Goal: Task Accomplishment & Management: Manage account settings

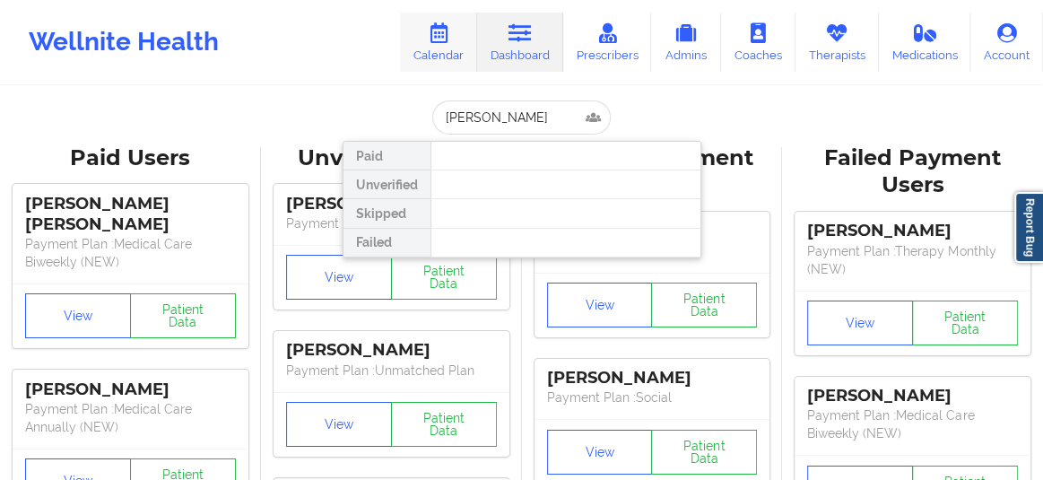
click at [448, 52] on link "Calendar" at bounding box center [438, 42] width 77 height 59
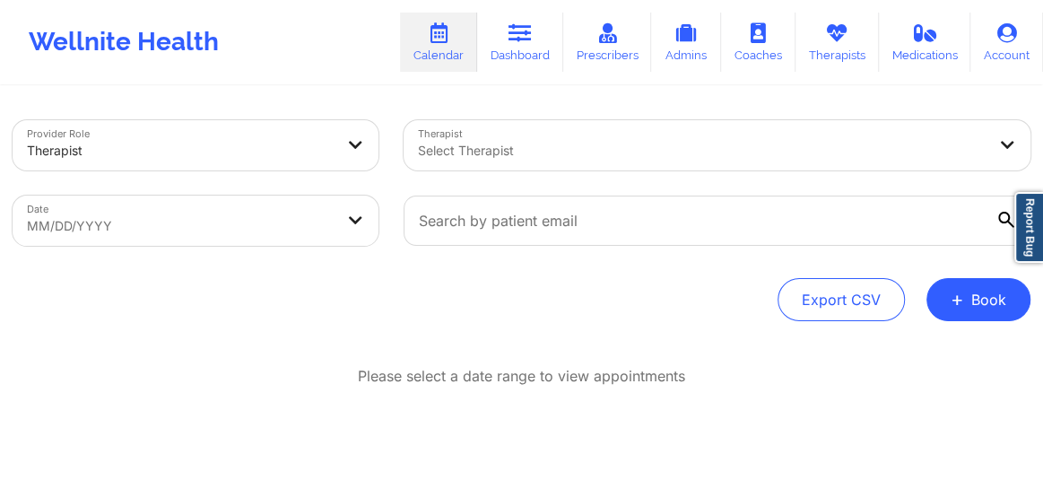
click at [493, 155] on div at bounding box center [701, 151] width 567 height 22
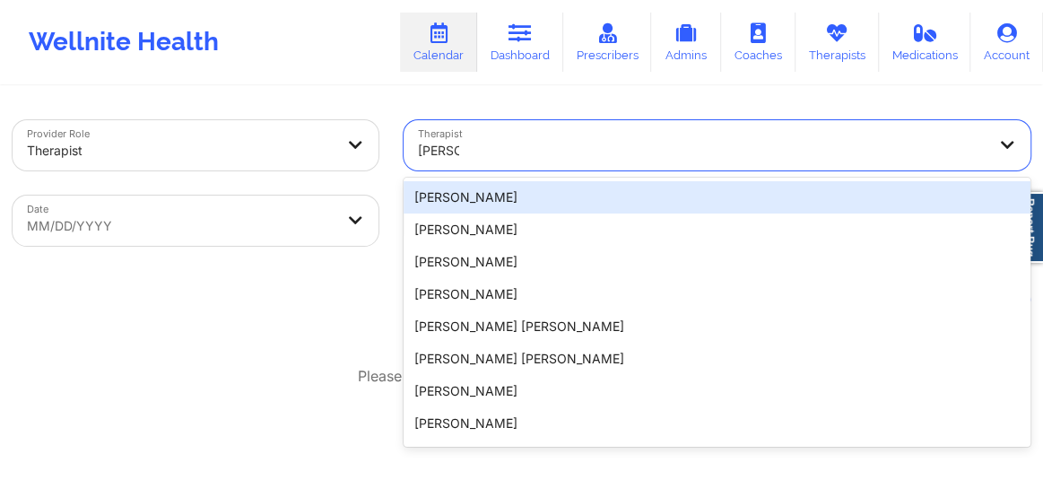
type input "[PERSON_NAME]"
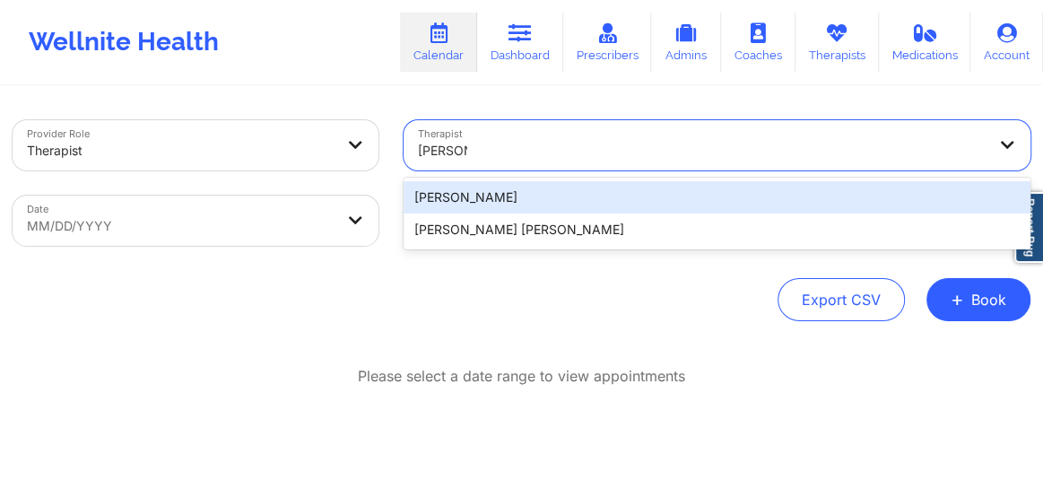
click at [475, 205] on div "[PERSON_NAME]" at bounding box center [716, 197] width 627 height 32
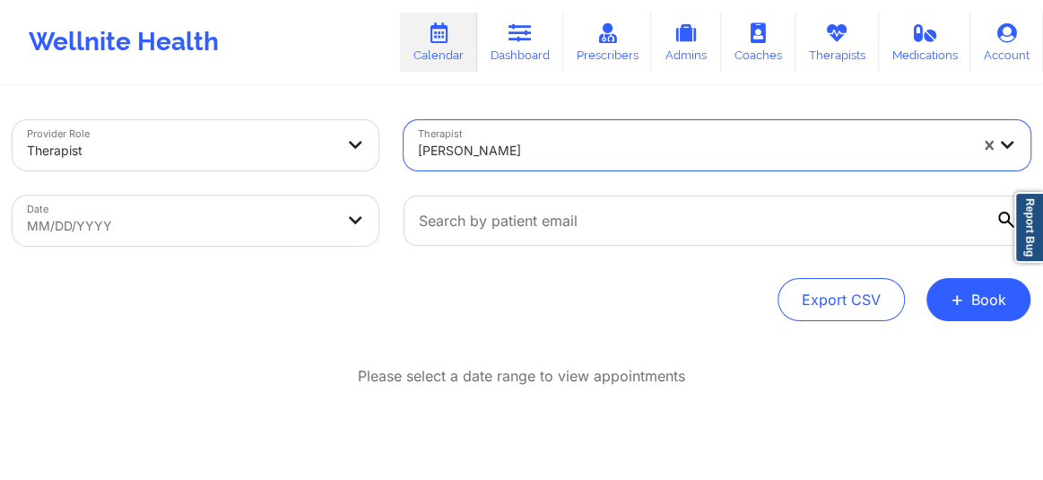
click at [250, 214] on body "Wellnite Health Calendar Dashboard Prescribers Admins Coaches Therapists Medica…" at bounding box center [521, 240] width 1043 height 480
select select "2025-8"
select select "2025-9"
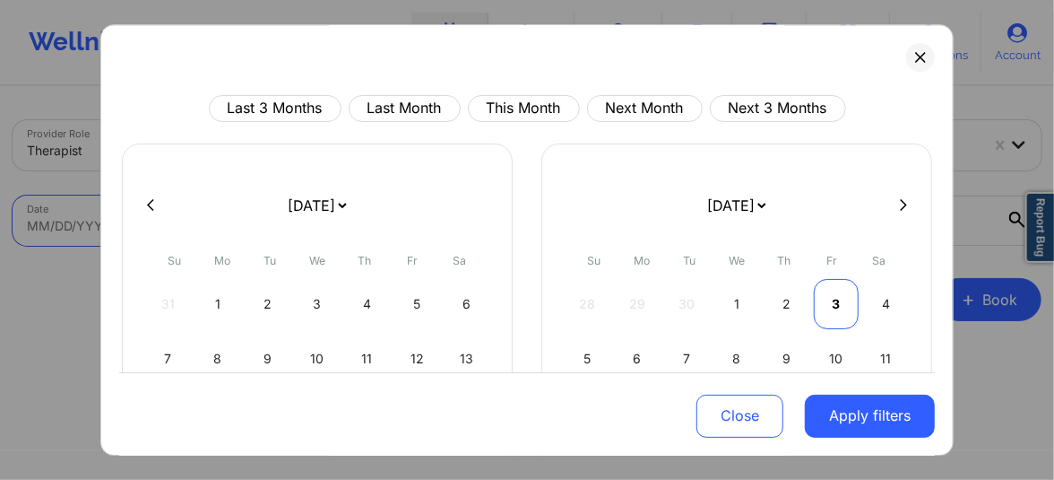
click at [828, 301] on div "3" at bounding box center [837, 304] width 46 height 50
select select "2025-9"
select select "2025-10"
select select "2025-9"
select select "2025-10"
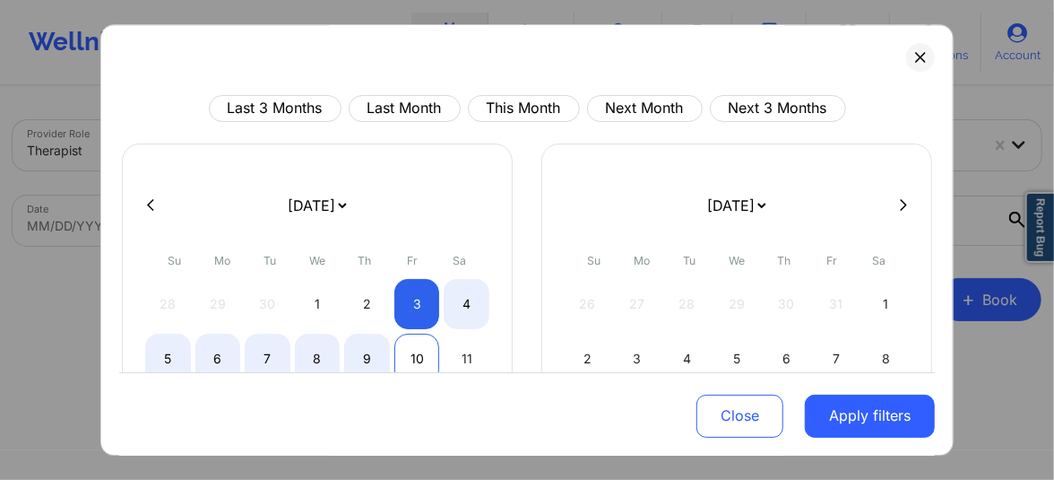
select select "2025-9"
select select "2025-10"
click at [412, 355] on div "10" at bounding box center [417, 358] width 46 height 50
select select "2025-9"
select select "2025-10"
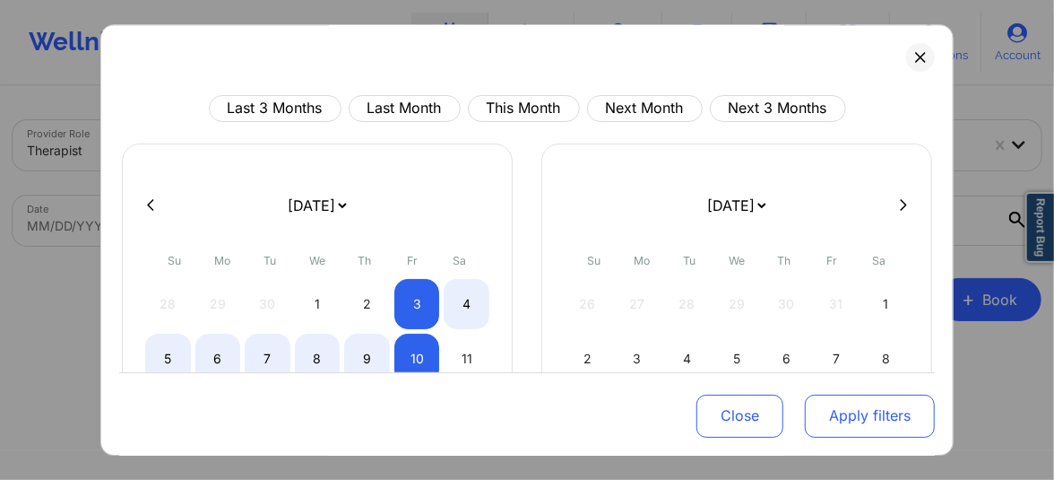
click at [845, 426] on button "Apply filters" at bounding box center [870, 415] width 130 height 43
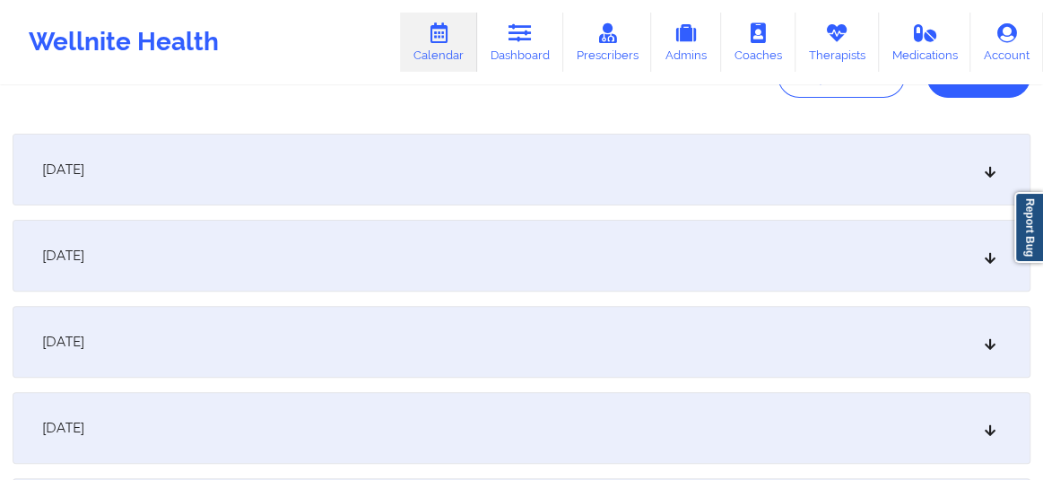
scroll to position [230, 0]
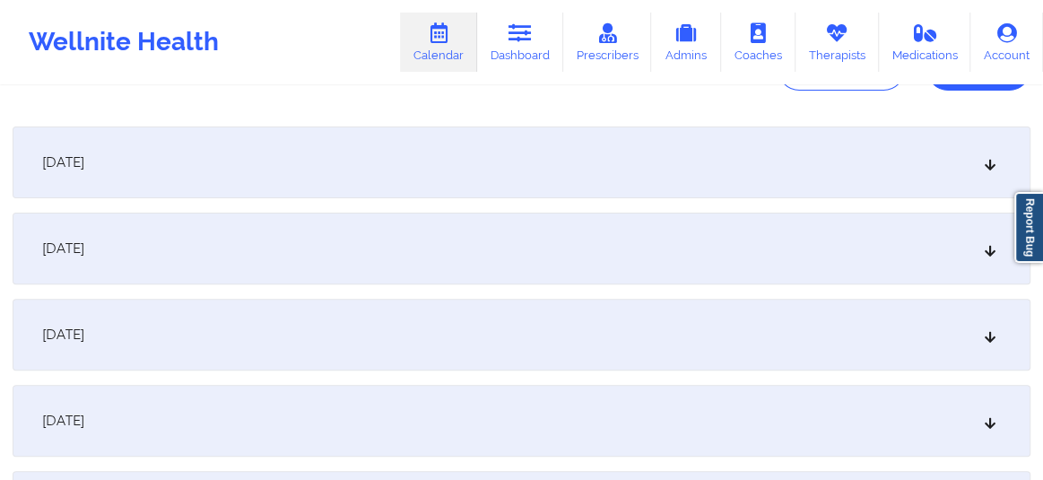
click at [763, 156] on div "[DATE]" at bounding box center [521, 162] width 1017 height 72
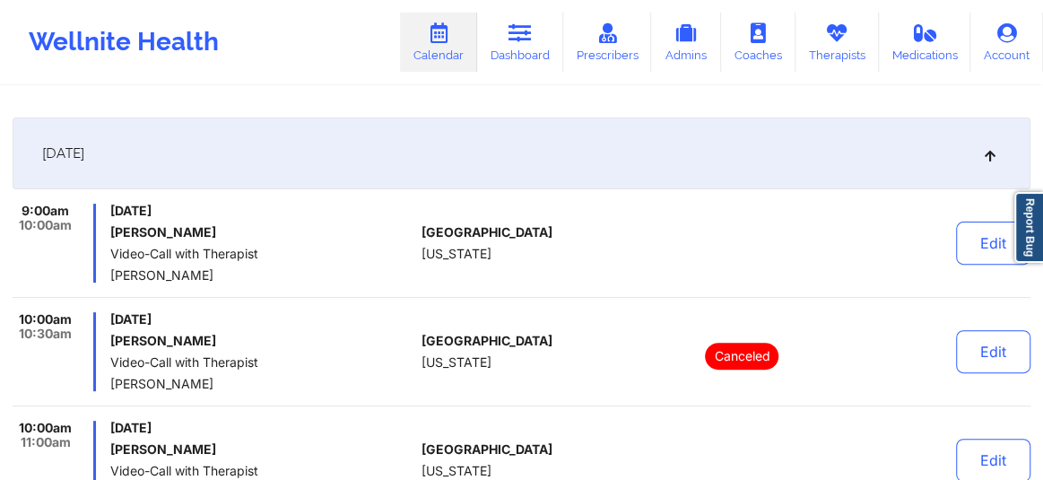
scroll to position [244, 0]
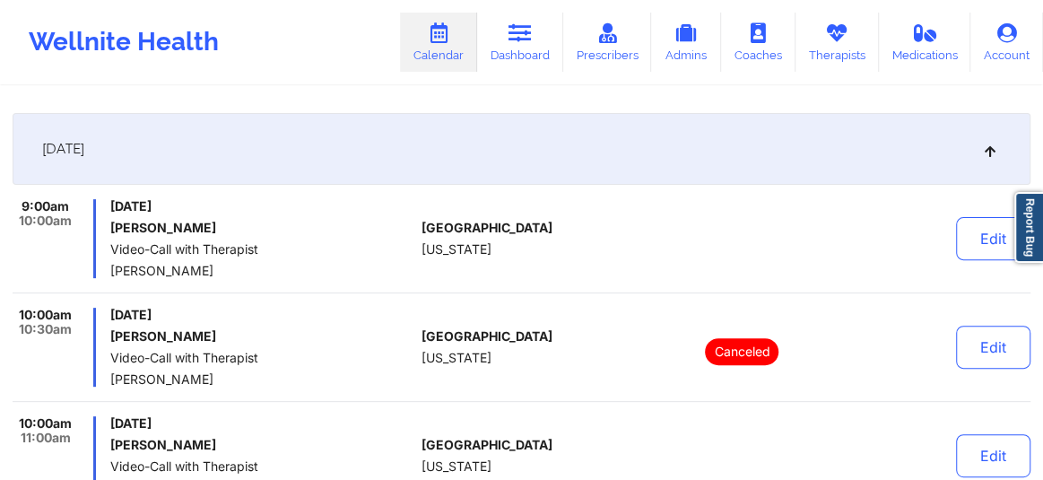
drag, startPoint x: 233, startPoint y: 233, endPoint x: 161, endPoint y: 236, distance: 71.8
click at [161, 236] on div "[DATE] [PERSON_NAME] Video-Call with Therapist [PERSON_NAME]" at bounding box center [262, 238] width 304 height 79
click at [110, 228] on h6 "[PERSON_NAME]" at bounding box center [262, 228] width 304 height 14
drag, startPoint x: 170, startPoint y: 228, endPoint x: 249, endPoint y: 224, distance: 79.0
click at [249, 224] on h6 "[PERSON_NAME]" at bounding box center [262, 228] width 304 height 14
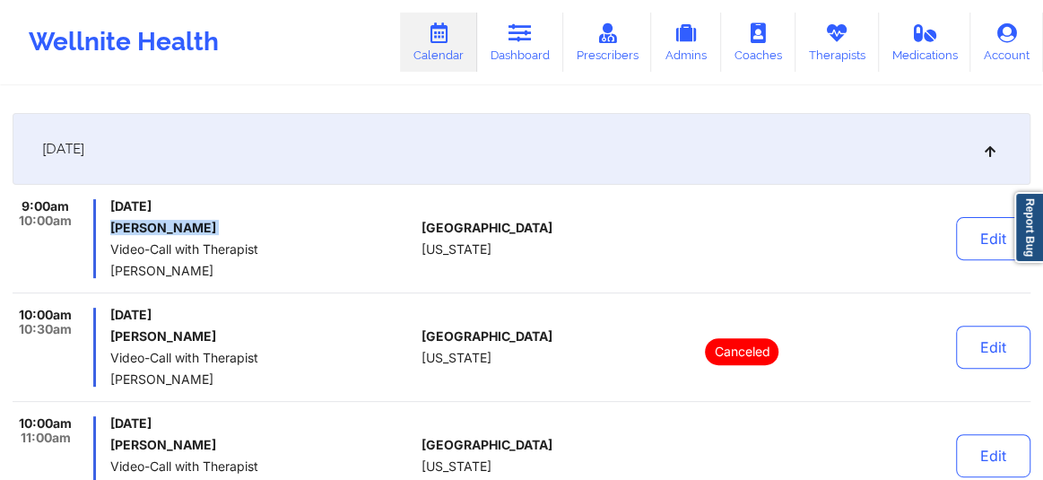
copy h6 "[PERSON_NAME]"
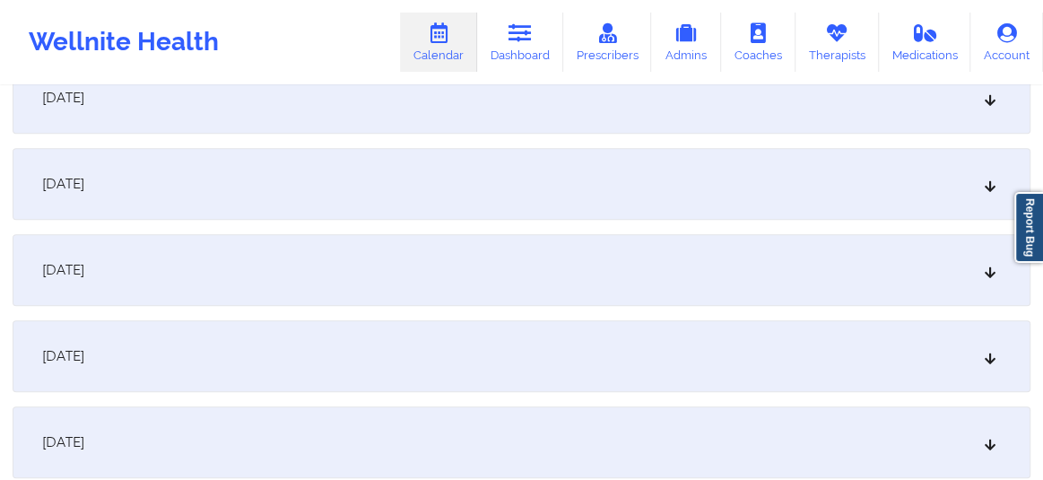
scroll to position [800, 0]
click at [84, 265] on span "[DATE]" at bounding box center [63, 271] width 42 height 18
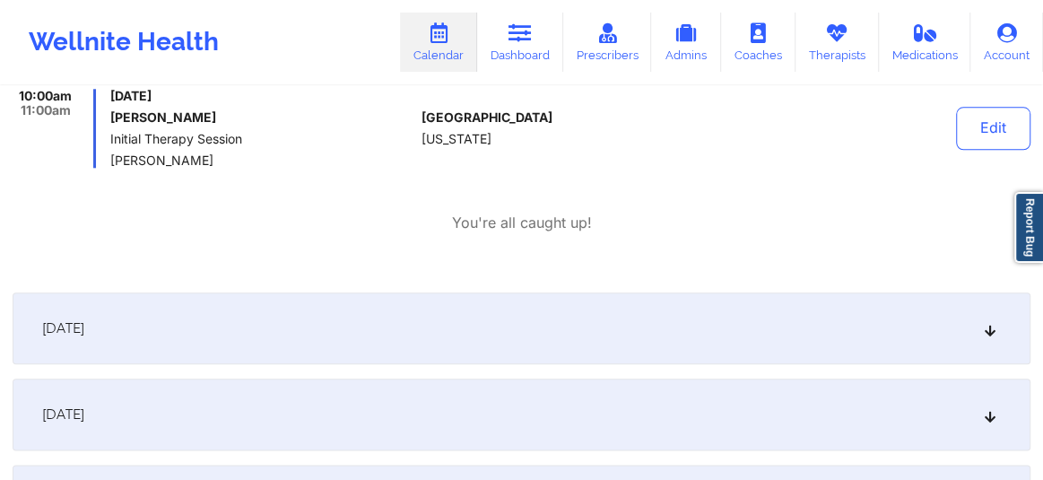
scroll to position [1045, 0]
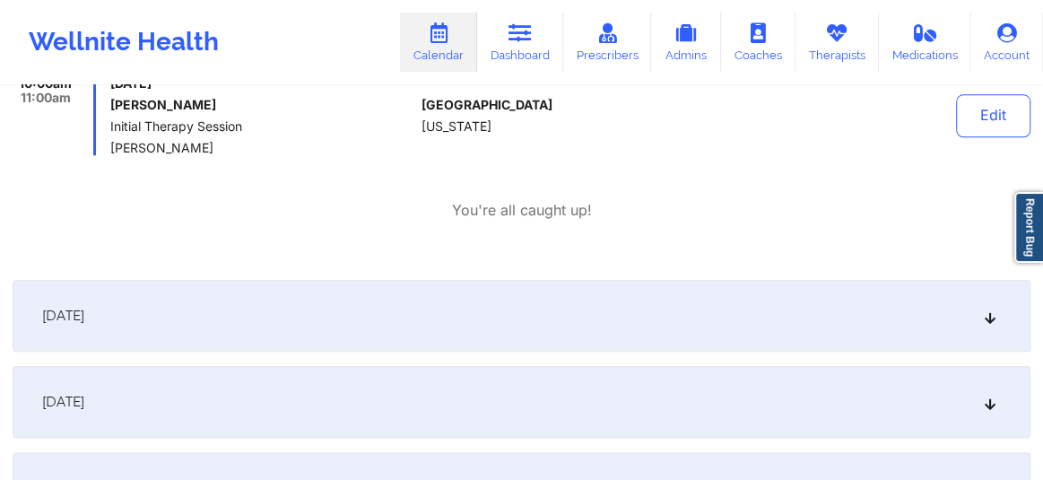
click at [233, 333] on div "[DATE]" at bounding box center [521, 316] width 1017 height 72
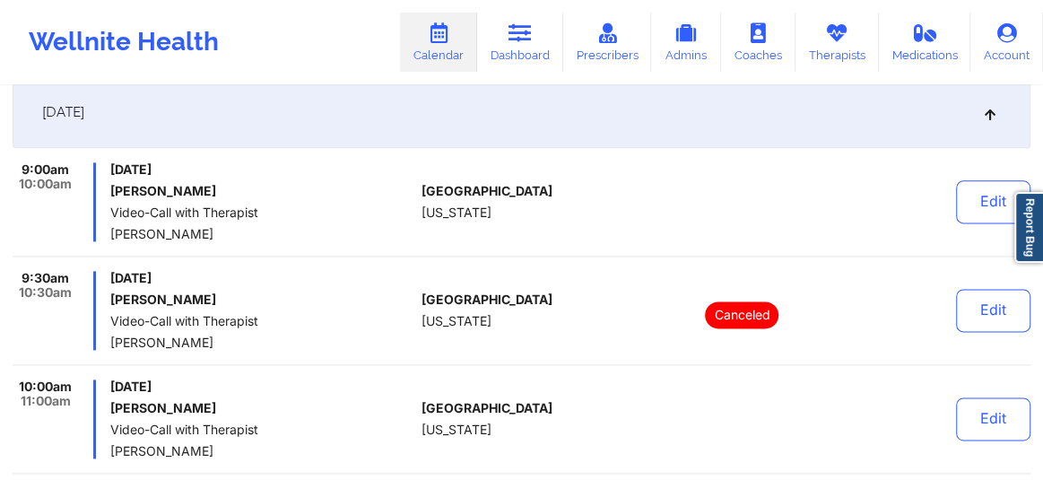
scroll to position [1276, 0]
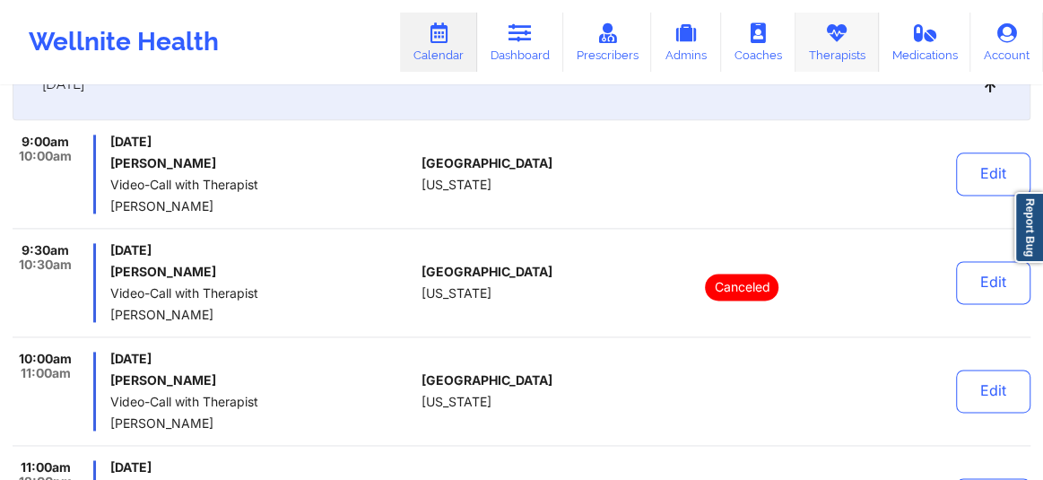
click at [808, 61] on link "Therapists" at bounding box center [836, 42] width 83 height 59
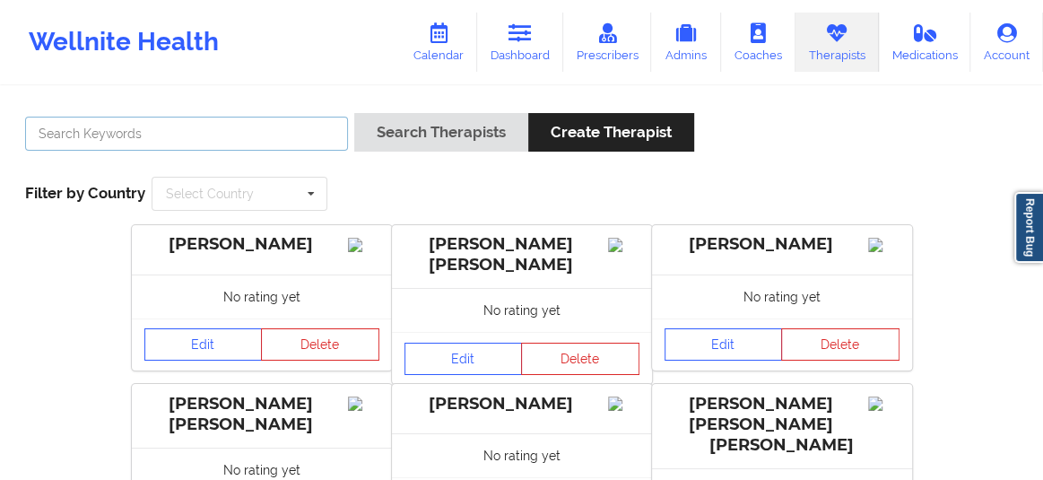
click at [309, 139] on input "text" at bounding box center [186, 134] width 323 height 34
click at [405, 49] on link "Calendar" at bounding box center [438, 42] width 77 height 59
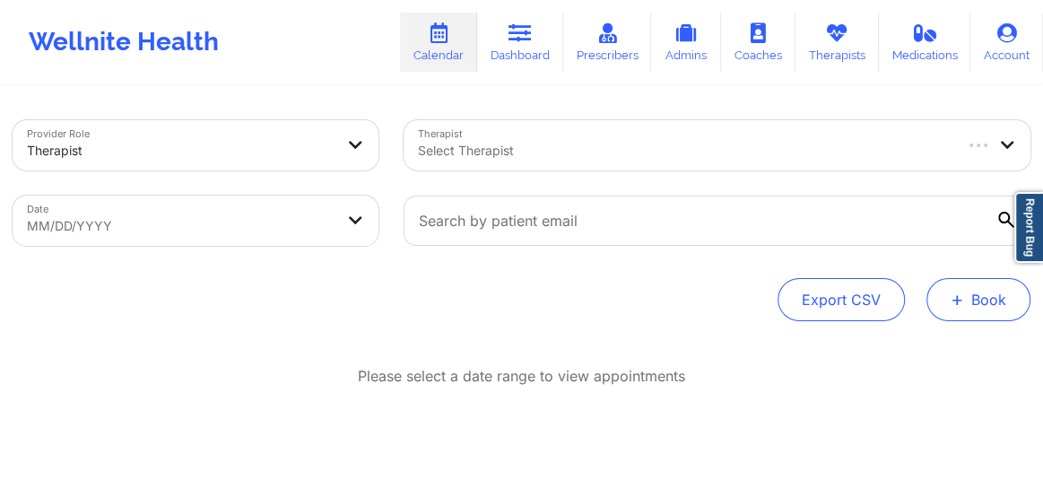
click at [987, 303] on button "+ Book" at bounding box center [978, 299] width 104 height 43
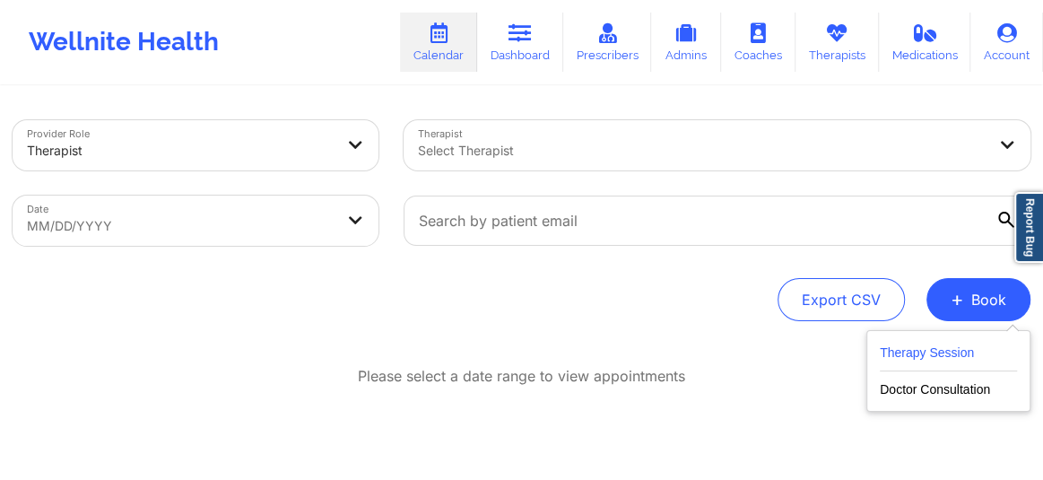
click at [913, 359] on button "Therapy Session" at bounding box center [947, 357] width 137 height 30
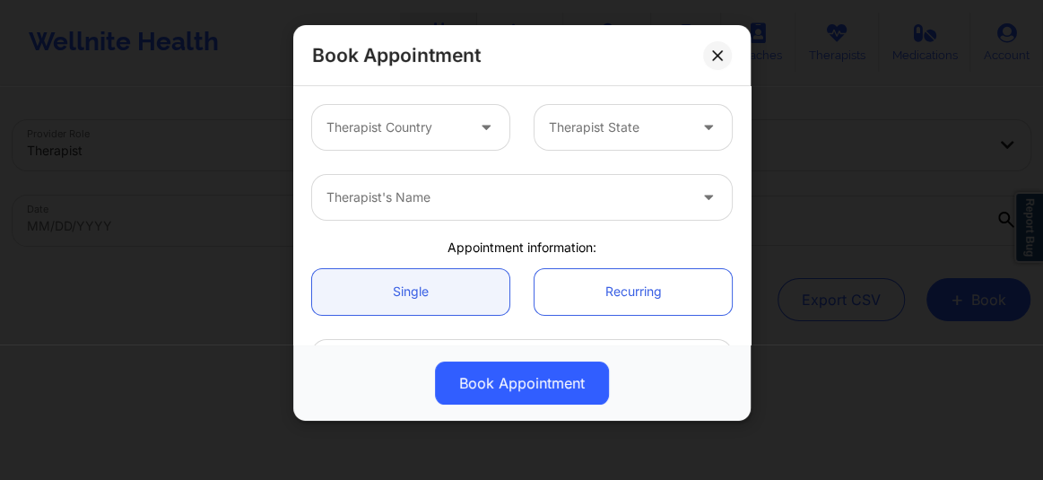
click at [413, 110] on div "Therapist Country" at bounding box center [389, 127] width 154 height 45
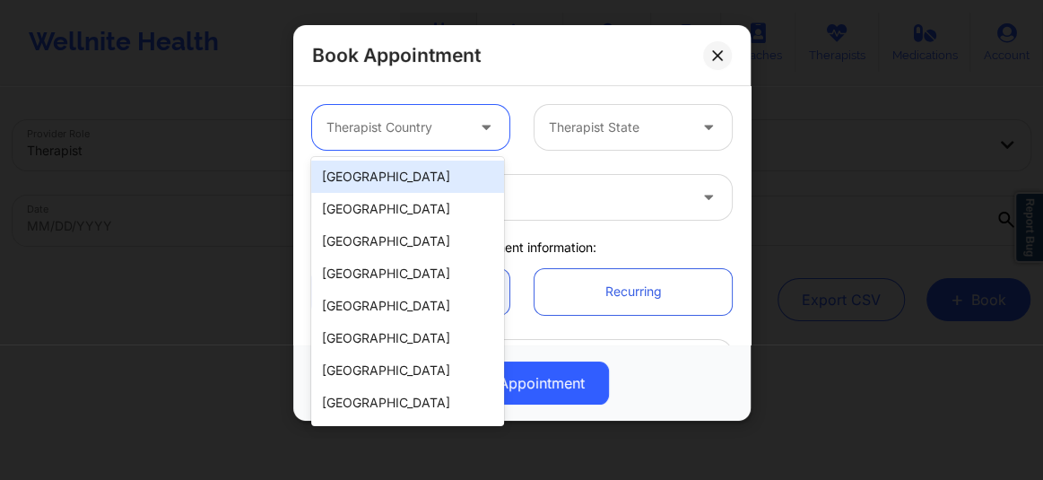
click at [396, 186] on div "[GEOGRAPHIC_DATA]" at bounding box center [407, 176] width 193 height 32
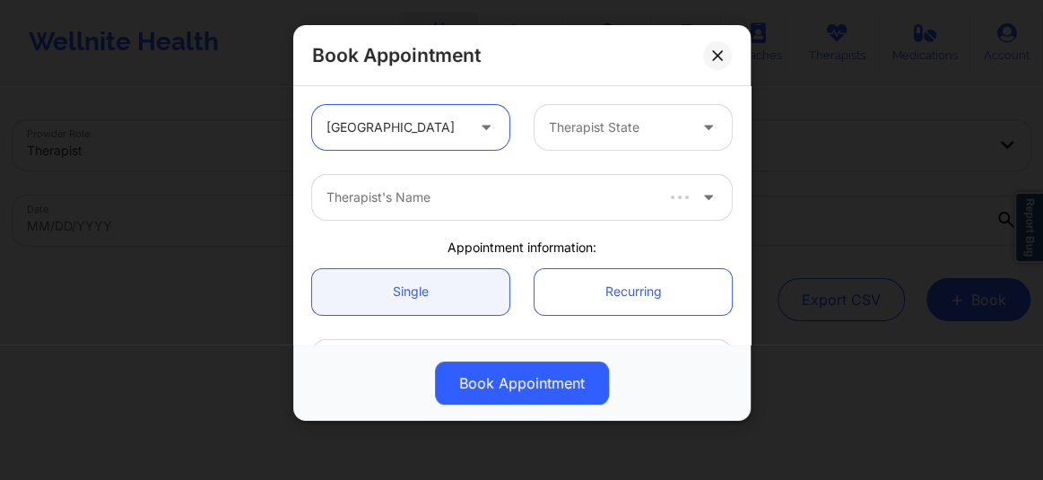
click at [593, 136] on div at bounding box center [618, 128] width 138 height 22
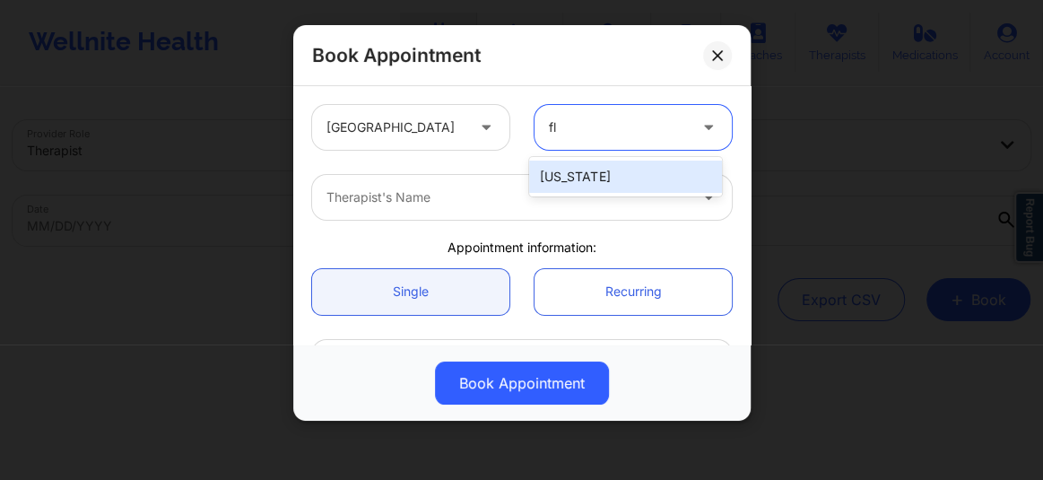
type input "flo"
click at [591, 178] on div "[US_STATE]" at bounding box center [625, 176] width 193 height 32
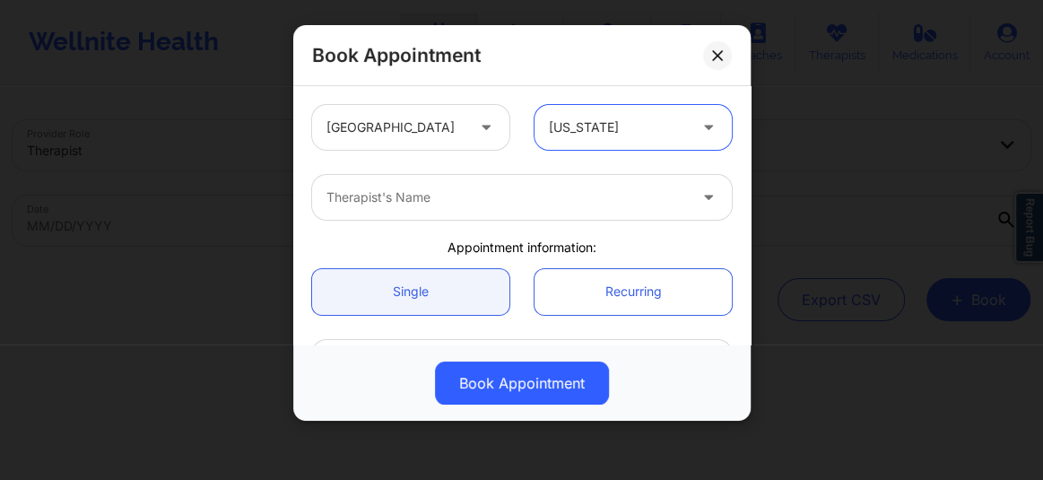
click at [451, 196] on div at bounding box center [506, 197] width 360 height 22
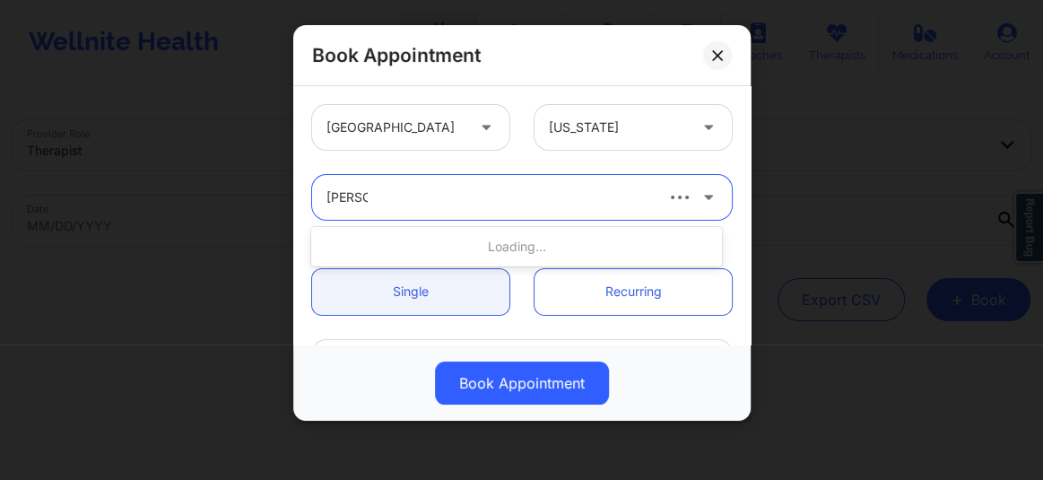
type input "[PERSON_NAME]"
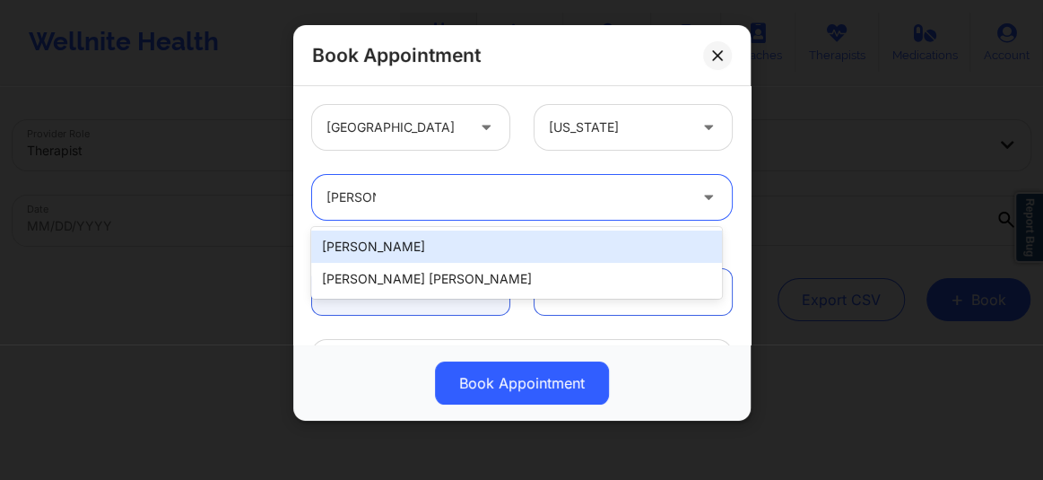
click at [385, 241] on div "[PERSON_NAME]" at bounding box center [516, 246] width 411 height 32
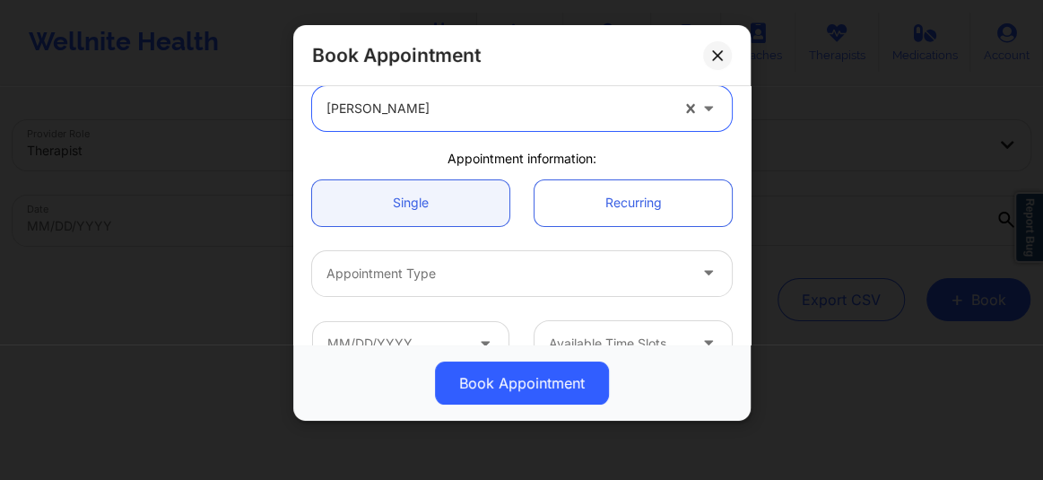
scroll to position [122, 0]
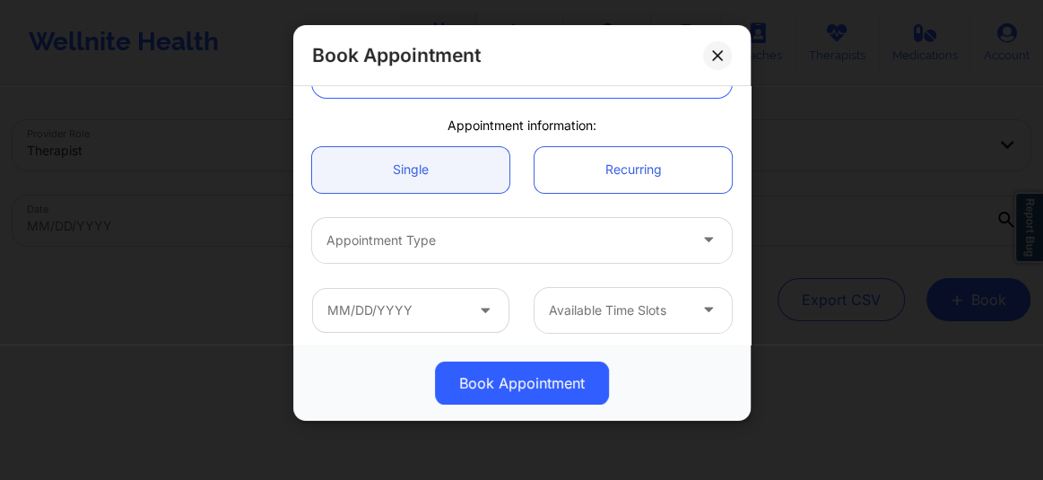
click at [394, 232] on div at bounding box center [506, 240] width 360 height 22
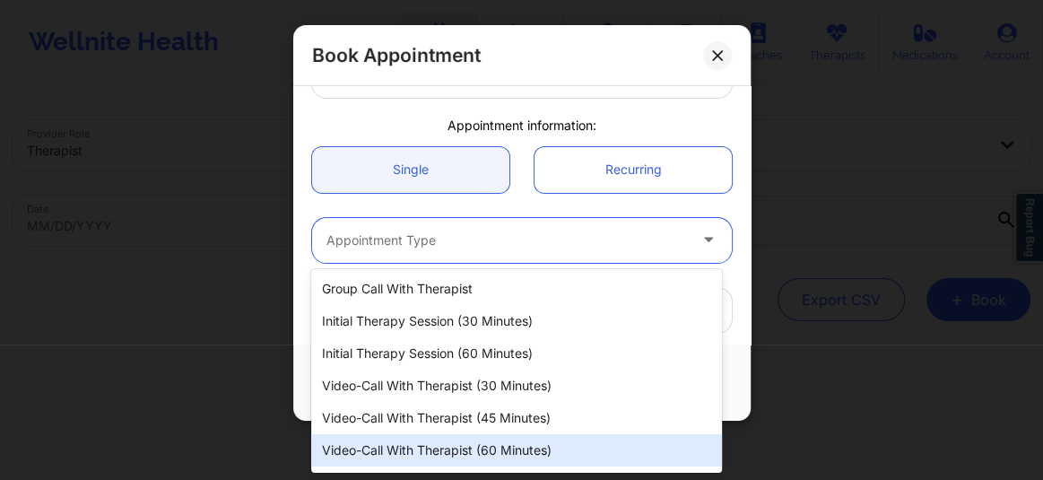
click at [402, 446] on div "Video-Call with Therapist (60 minutes)" at bounding box center [516, 450] width 411 height 32
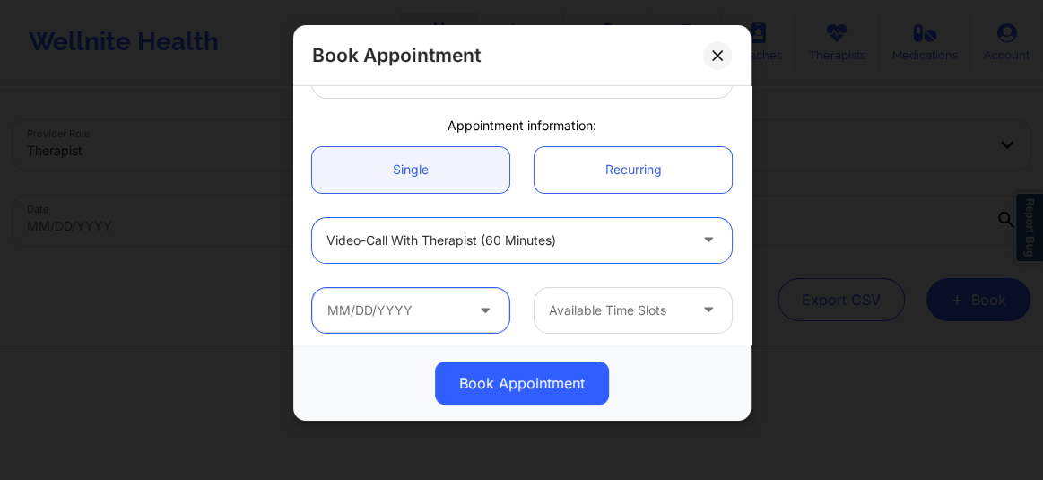
click at [434, 316] on input "text" at bounding box center [410, 310] width 197 height 45
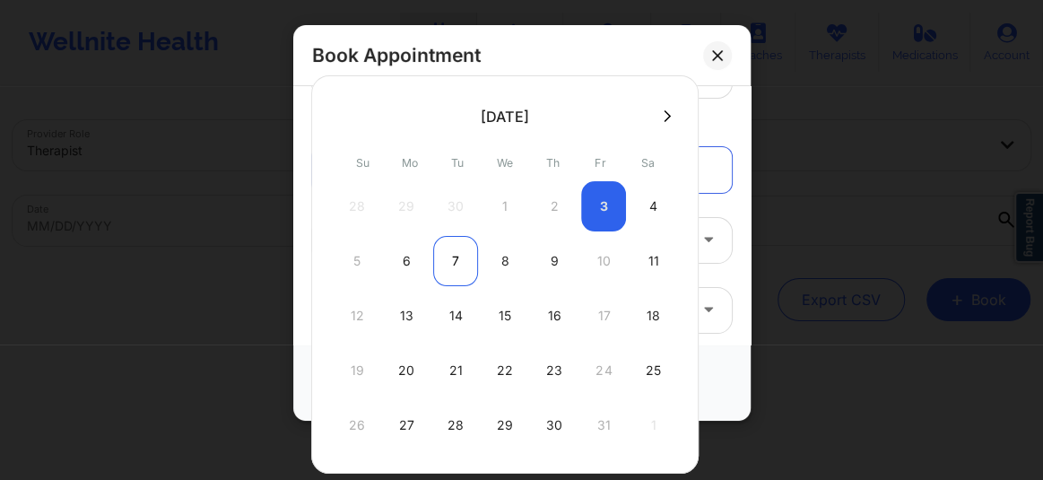
drag, startPoint x: 395, startPoint y: 258, endPoint x: 446, endPoint y: 265, distance: 51.6
click at [446, 265] on div "5 6 7 8 9 10 11" at bounding box center [504, 261] width 341 height 50
click at [446, 265] on div "7" at bounding box center [455, 261] width 45 height 50
type input "[DATE]"
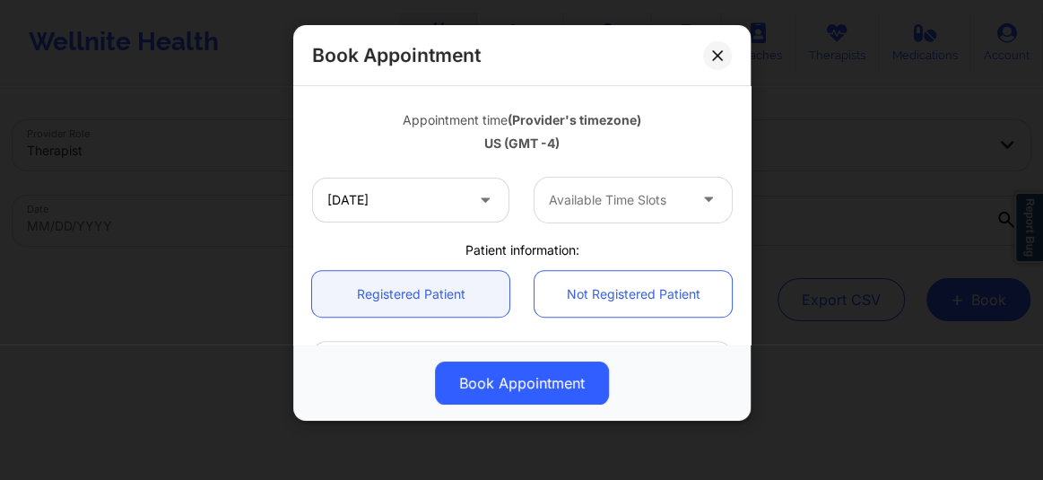
scroll to position [352, 0]
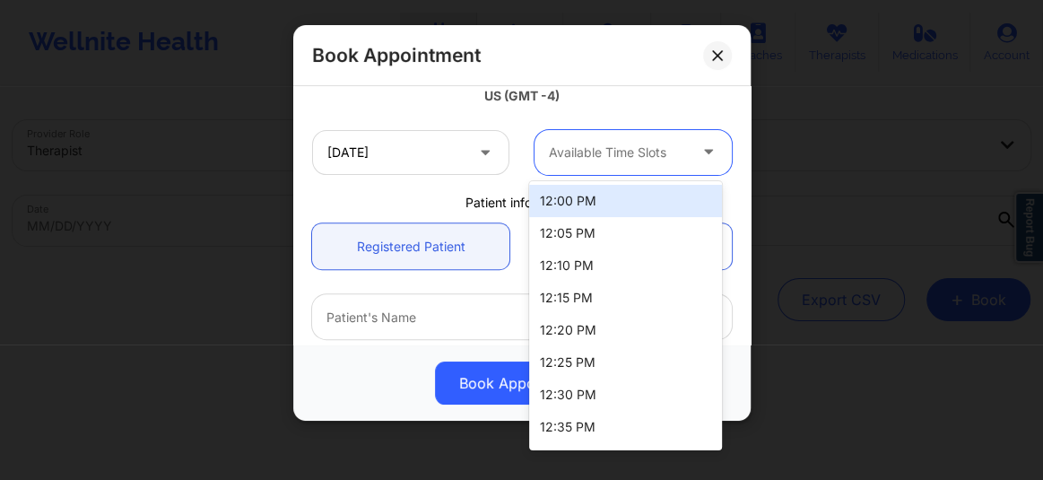
click at [586, 153] on div at bounding box center [618, 153] width 138 height 22
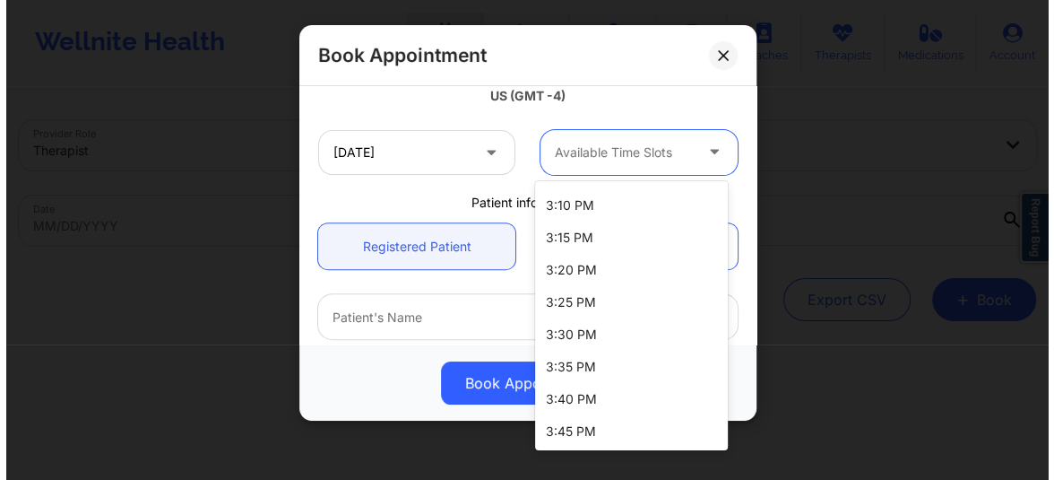
scroll to position [0, 0]
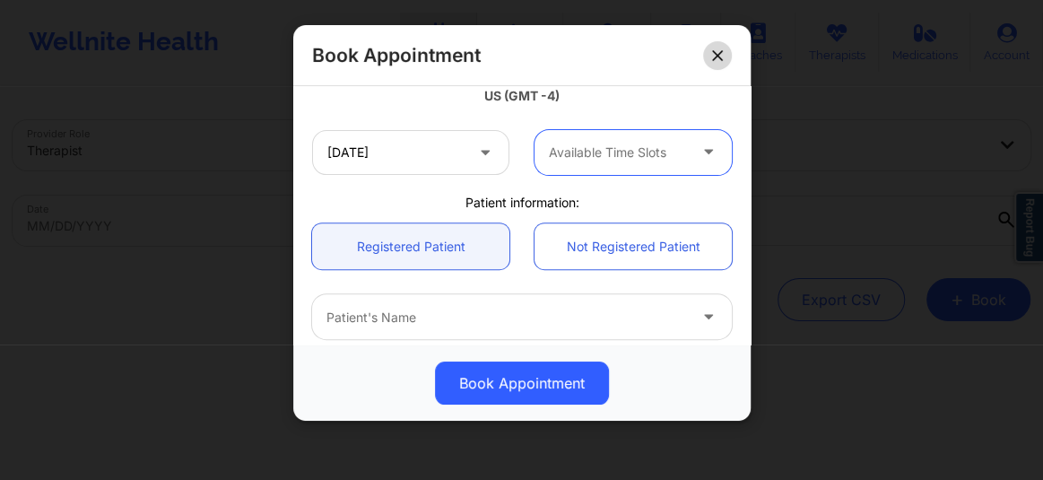
click at [719, 56] on icon at bounding box center [717, 55] width 11 height 11
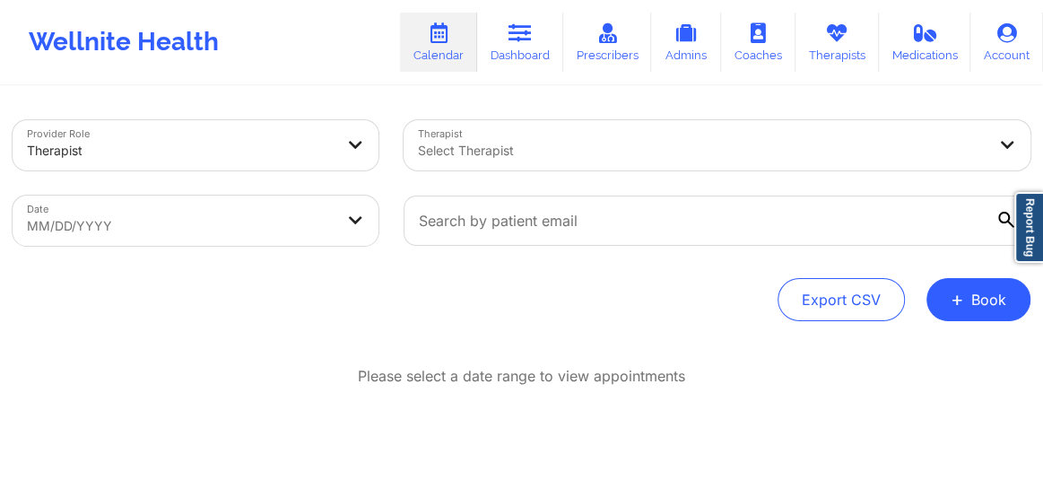
click at [511, 159] on div at bounding box center [701, 151] width 567 height 22
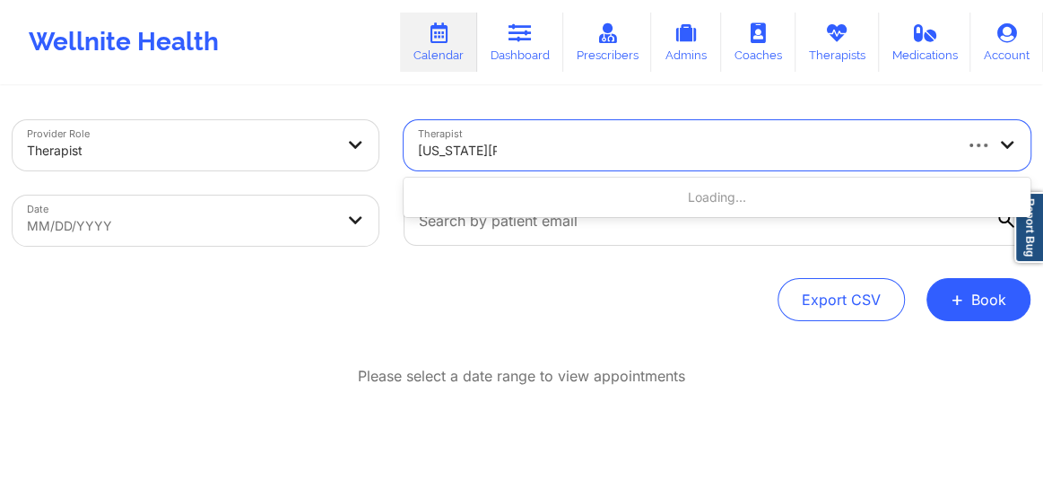
type input "[US_STATE][PERSON_NAME]"
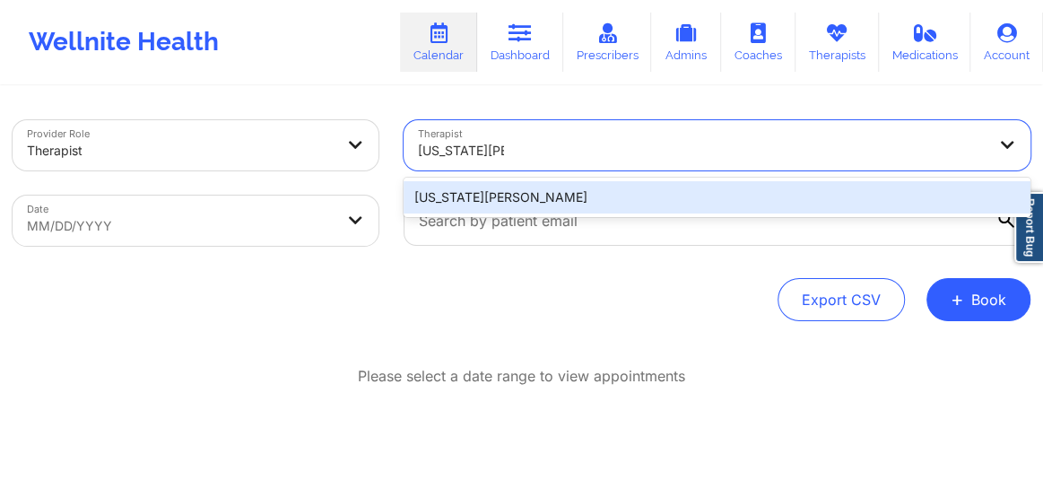
click at [485, 201] on div "[US_STATE][PERSON_NAME]" at bounding box center [716, 197] width 627 height 32
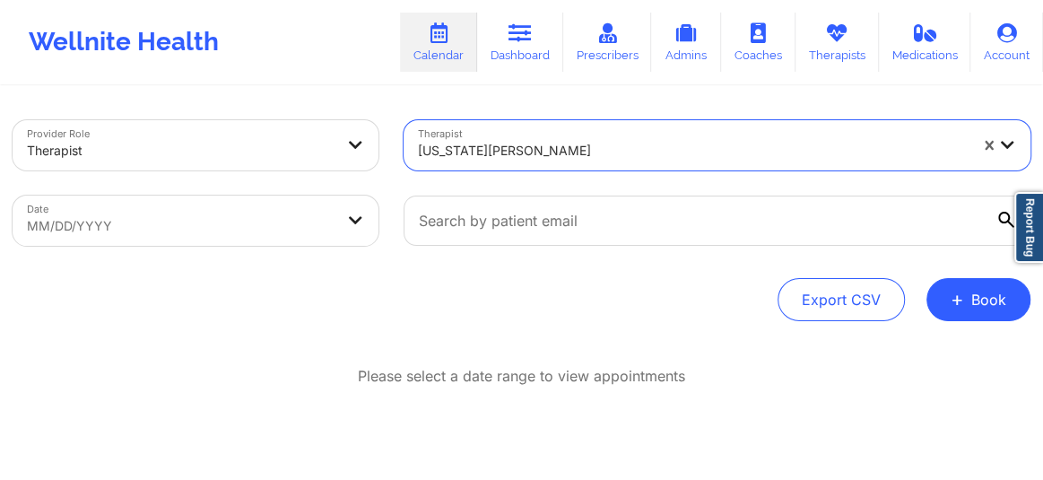
click at [177, 222] on body "Wellnite Health Calendar Dashboard Prescribers Admins Coaches Therapists Medica…" at bounding box center [521, 240] width 1043 height 480
select select "2025-8"
select select "2025-9"
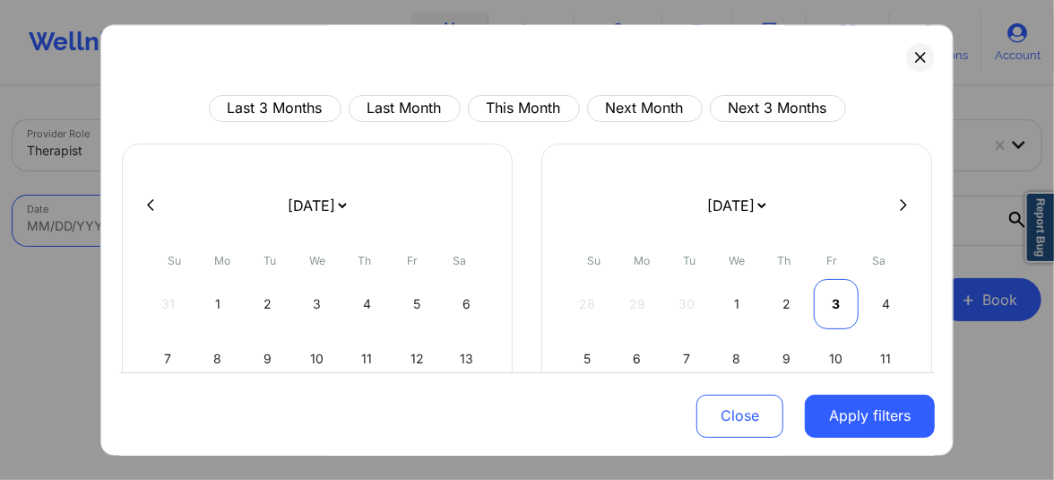
click at [829, 303] on div "3" at bounding box center [837, 304] width 46 height 50
select select "2025-9"
select select "2025-10"
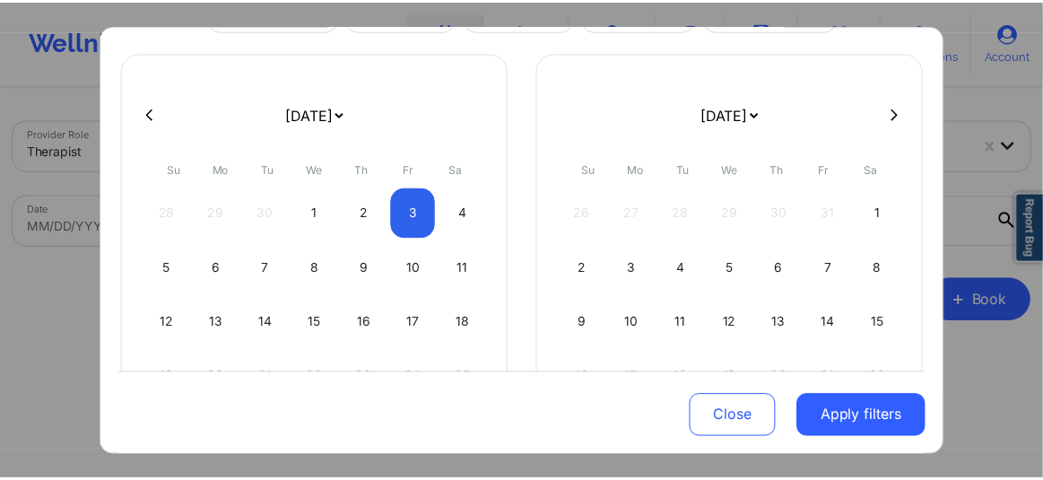
scroll to position [95, 0]
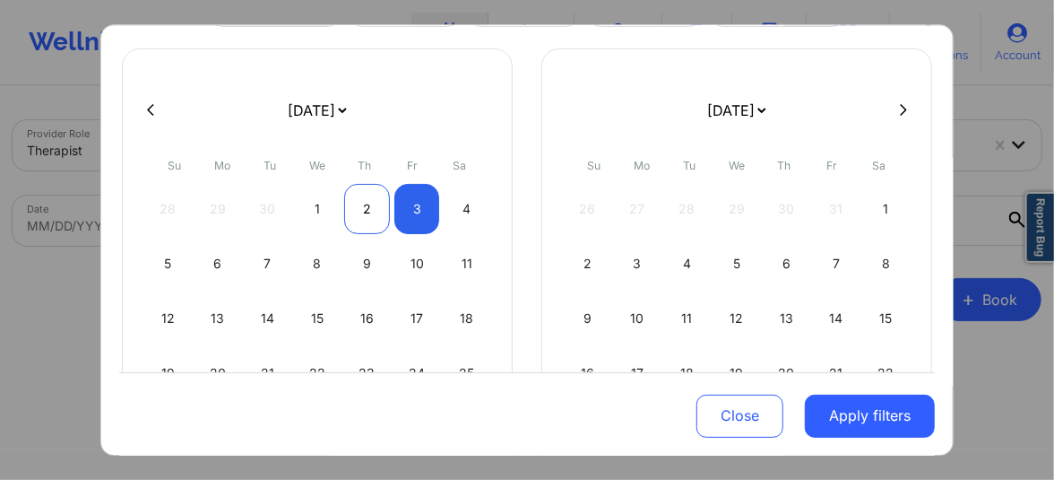
select select "2025-9"
select select "2025-10"
select select "2025-9"
select select "2025-10"
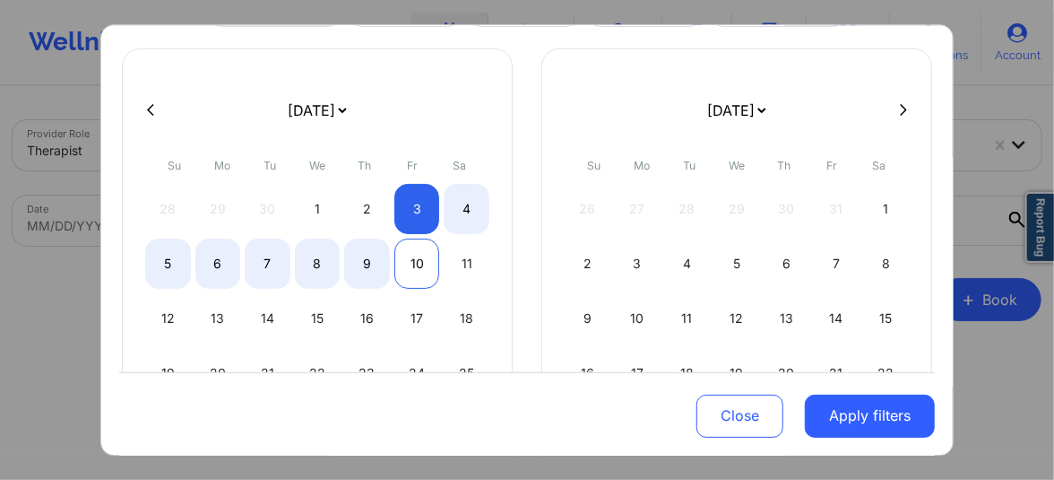
click at [405, 260] on div "10" at bounding box center [417, 263] width 46 height 50
select select "2025-9"
select select "2025-10"
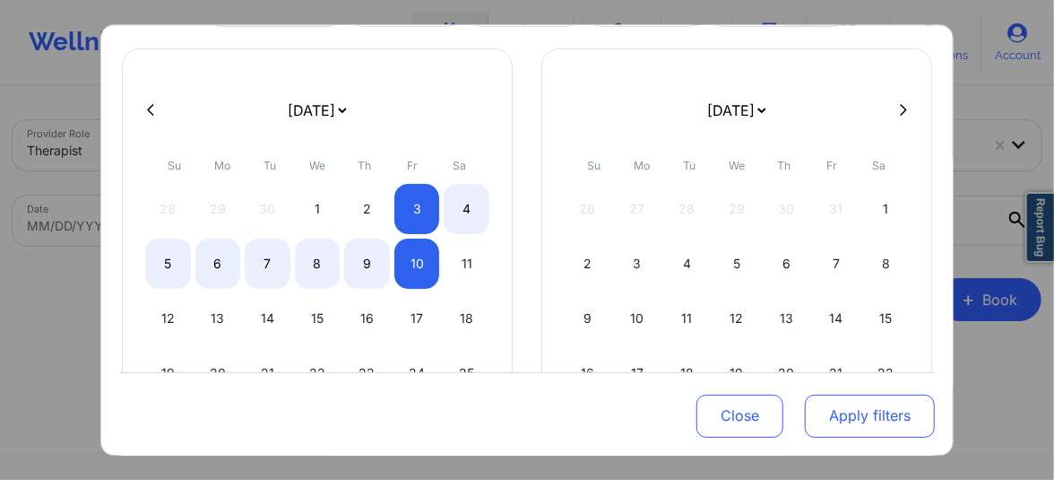
click at [861, 420] on button "Apply filters" at bounding box center [870, 415] width 130 height 43
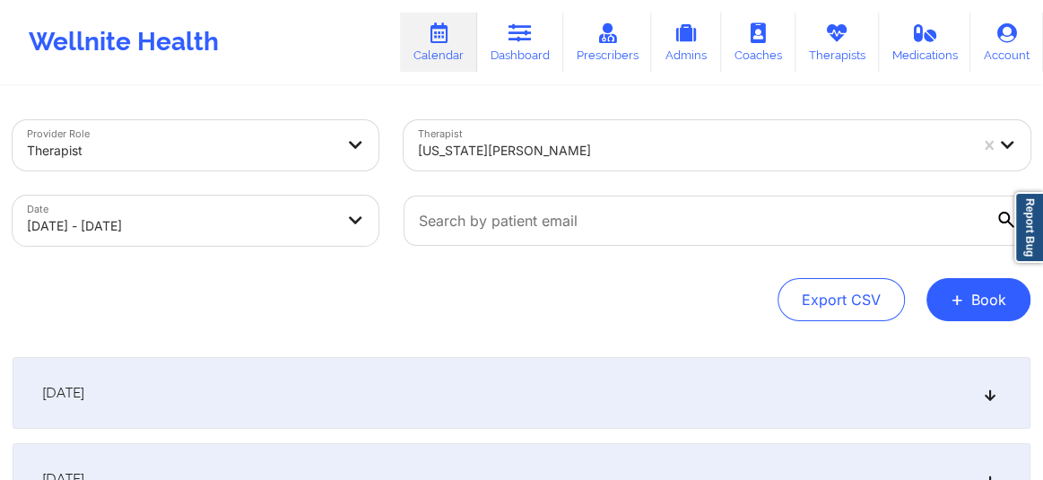
click at [827, 371] on div "[DATE]" at bounding box center [521, 393] width 1017 height 72
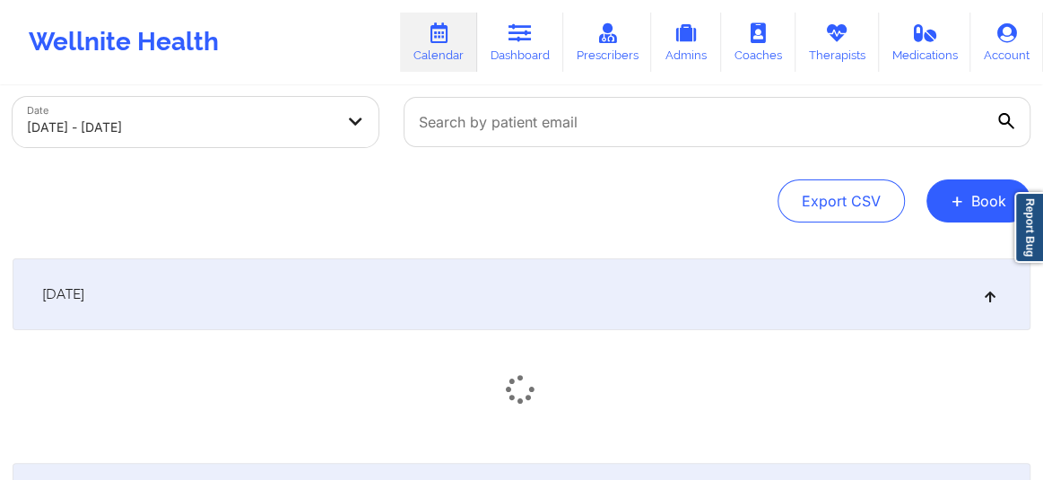
scroll to position [229, 0]
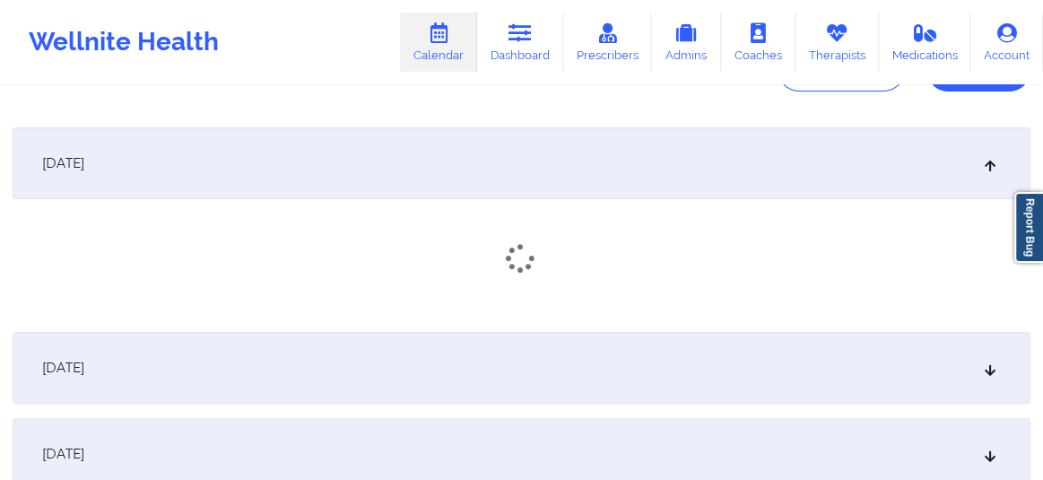
click at [990, 374] on icon at bounding box center [989, 367] width 15 height 13
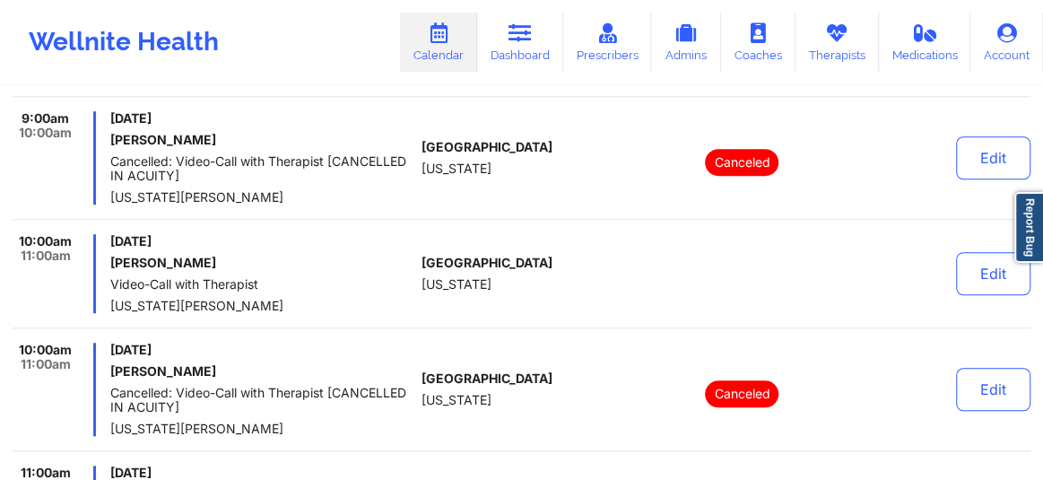
scroll to position [759, 0]
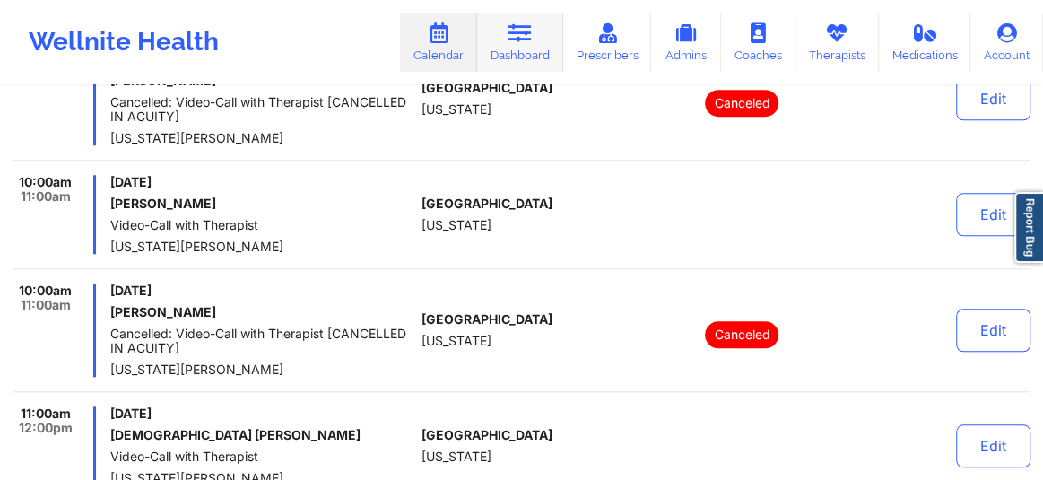
click at [543, 46] on link "Dashboard" at bounding box center [520, 42] width 86 height 59
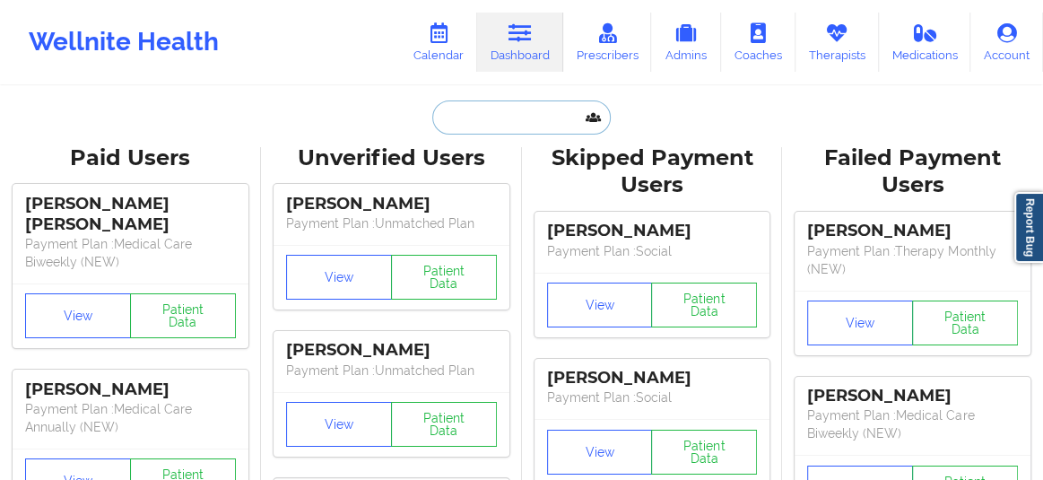
click at [455, 130] on input "text" at bounding box center [520, 117] width 177 height 34
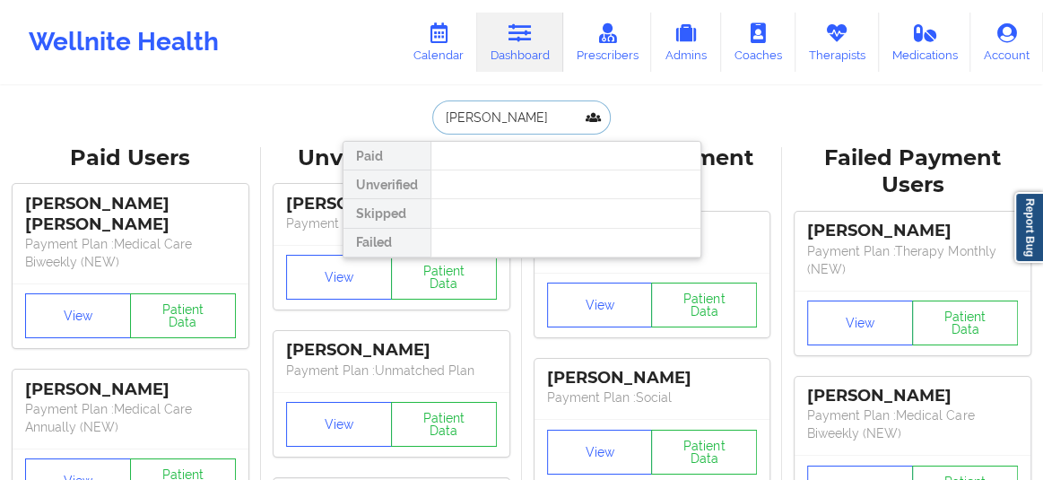
type input "[PERSON_NAME]"
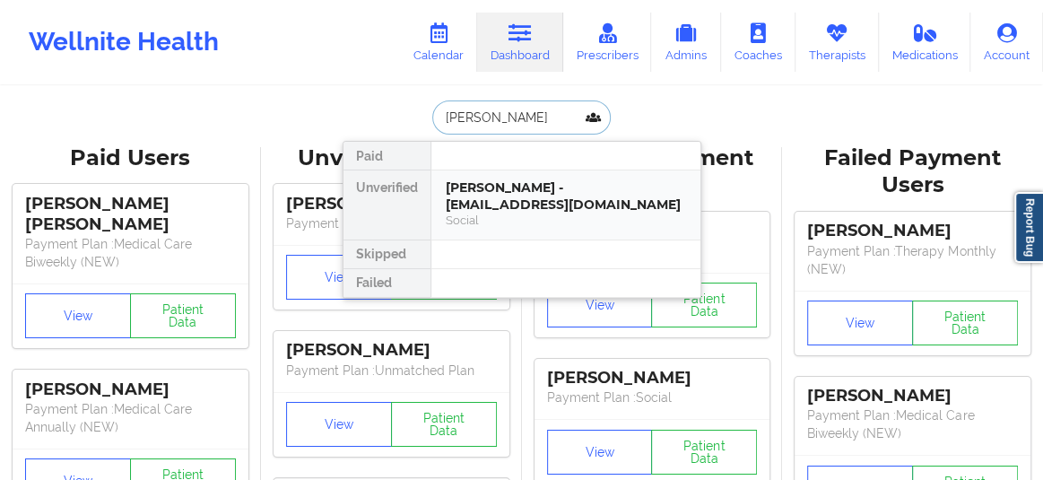
click at [460, 212] on div "Social" at bounding box center [566, 219] width 240 height 15
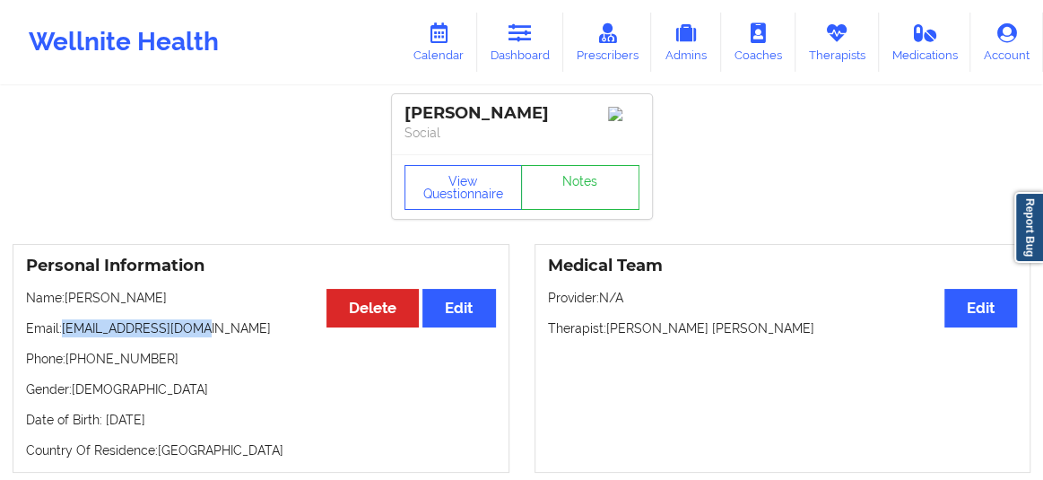
drag, startPoint x: 212, startPoint y: 336, endPoint x: 64, endPoint y: 337, distance: 148.8
click at [64, 337] on p "Email: [EMAIL_ADDRESS][DOMAIN_NAME]" at bounding box center [261, 328] width 470 height 18
copy p "[EMAIL_ADDRESS][DOMAIN_NAME]"
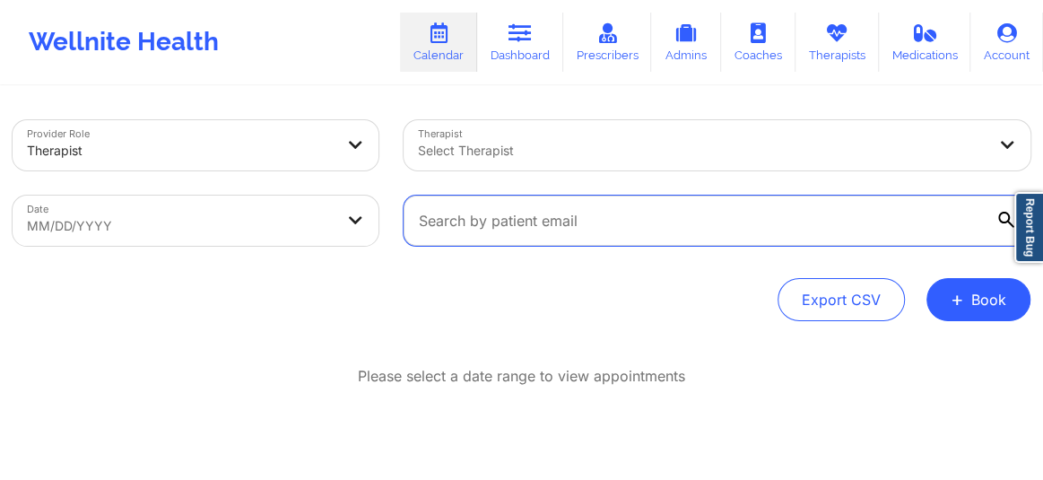
click at [472, 218] on input "text" at bounding box center [716, 220] width 627 height 50
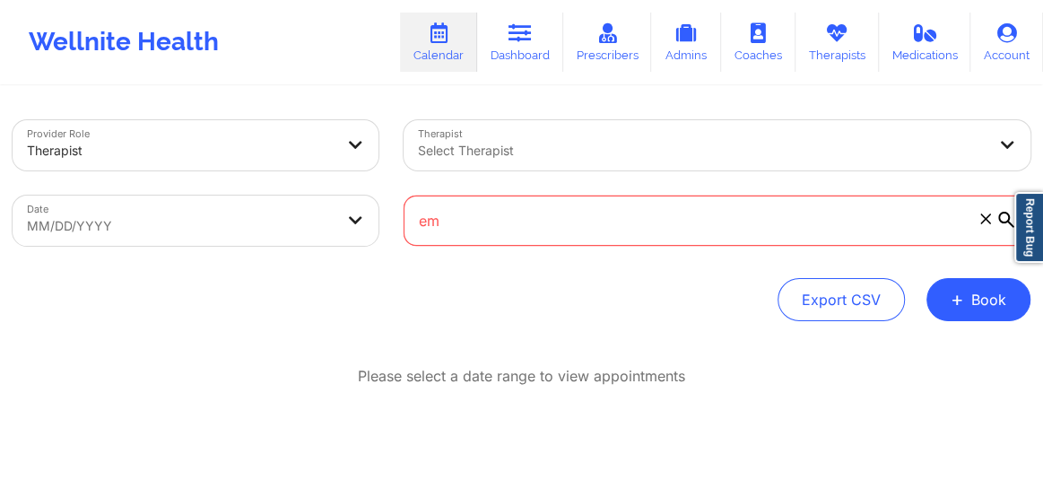
type input "e"
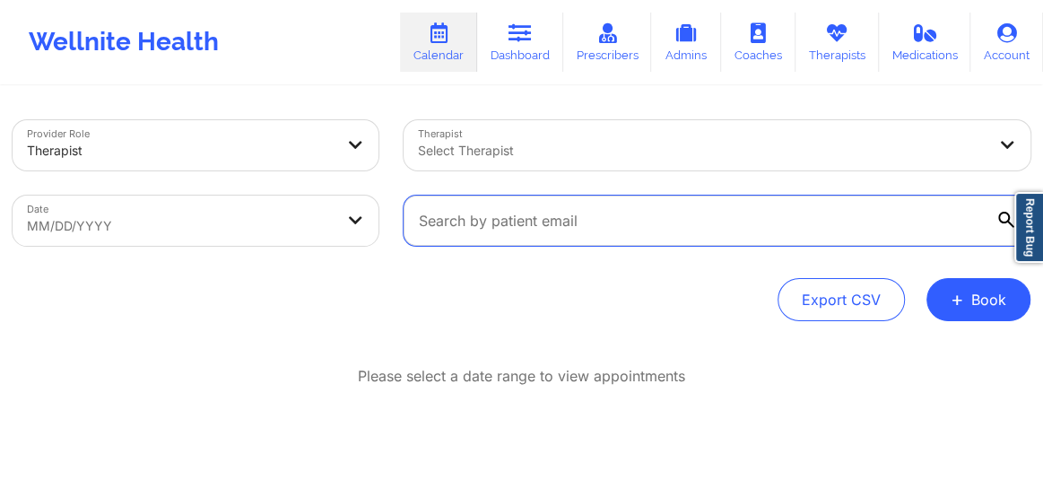
paste input "[EMAIL_ADDRESS][DOMAIN_NAME]"
click at [490, 205] on input "[EMAIL_ADDRESS][DOMAIN_NAME]" at bounding box center [716, 220] width 627 height 50
type input "[EMAIL_ADDRESS][DOMAIN_NAME]"
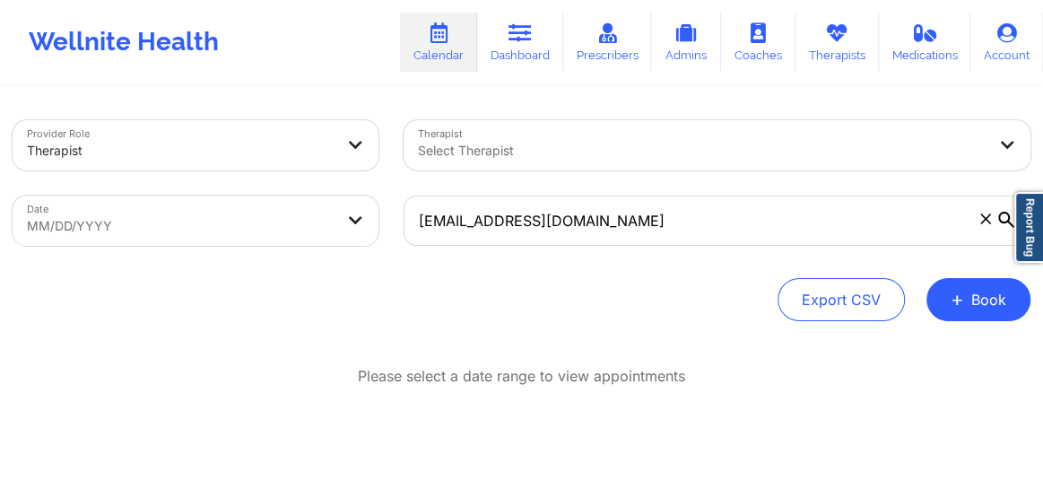
click at [300, 233] on body "Wellnite Health Calendar Dashboard Prescribers Admins Coaches Therapists Medica…" at bounding box center [521, 240] width 1043 height 480
select select "2025-8"
select select "2025-9"
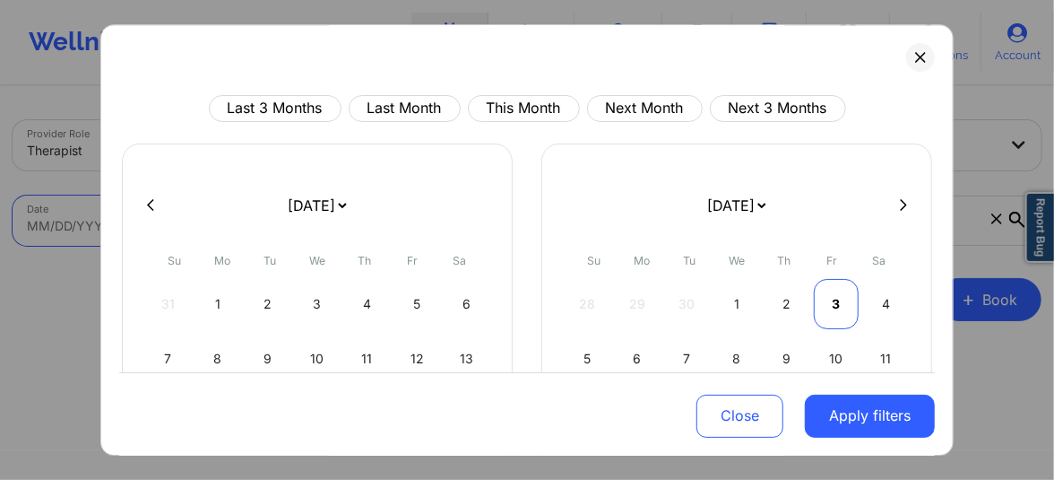
click at [824, 296] on div "3" at bounding box center [837, 304] width 46 height 50
select select "2025-9"
select select "2025-10"
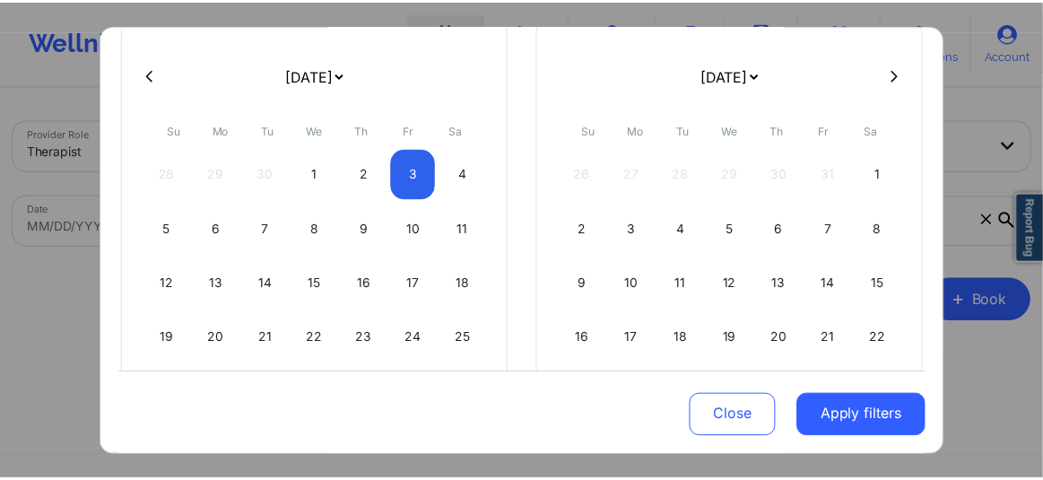
scroll to position [149, 0]
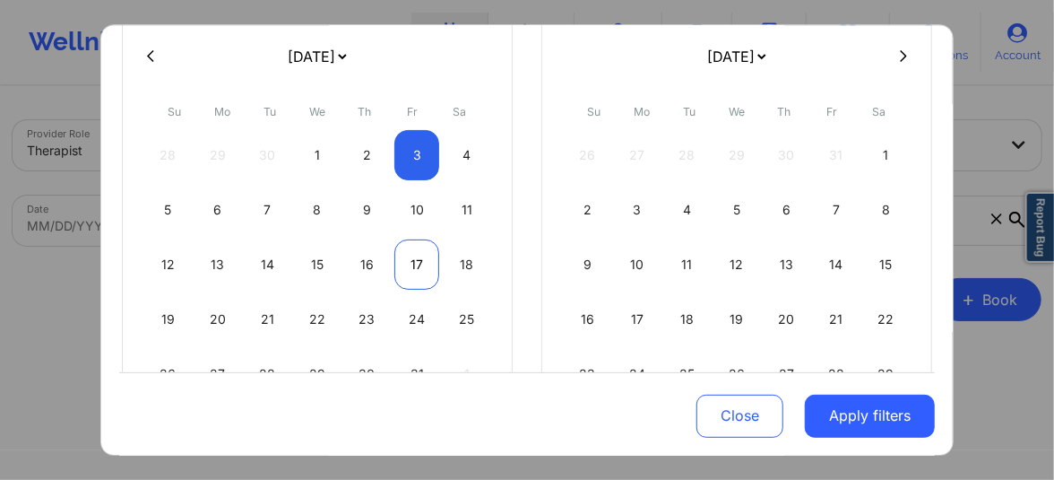
select select "2025-9"
select select "2025-10"
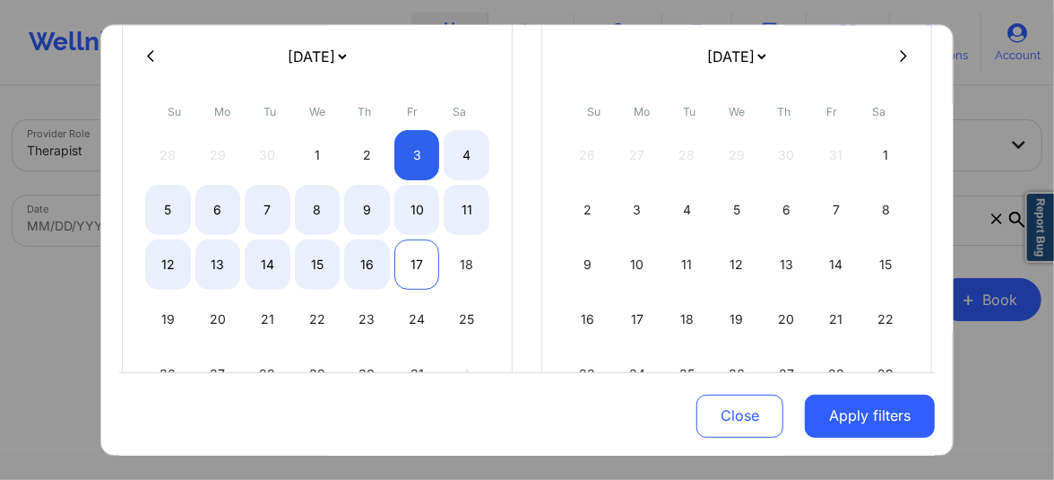
select select "2025-9"
select select "2025-10"
click at [410, 262] on div "17" at bounding box center [417, 264] width 46 height 50
select select "2025-9"
select select "2025-10"
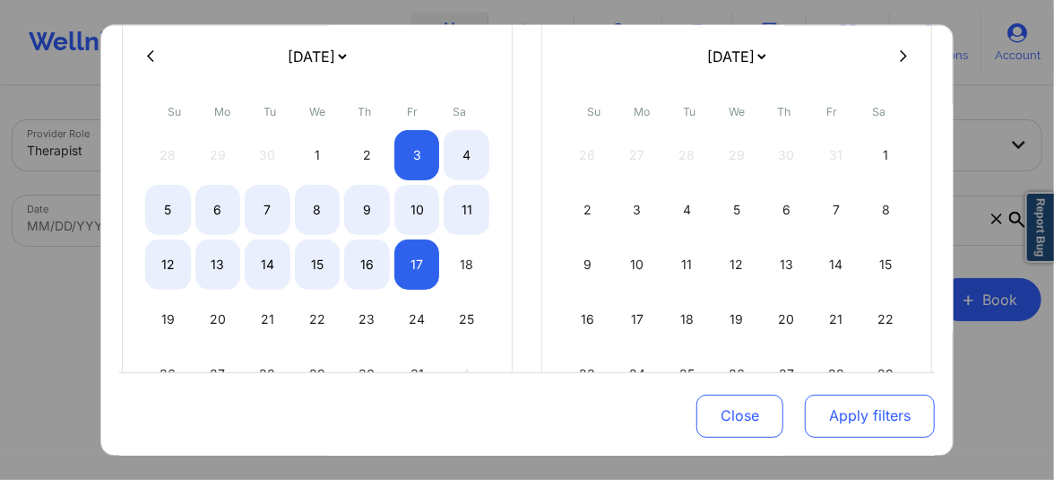
click at [819, 421] on button "Apply filters" at bounding box center [870, 415] width 130 height 43
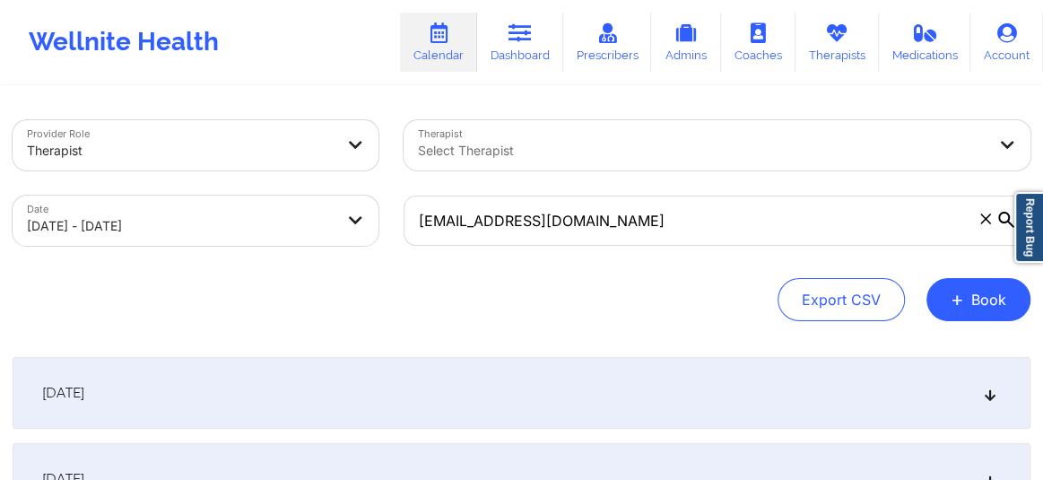
click at [703, 388] on div "[DATE]" at bounding box center [521, 393] width 1017 height 72
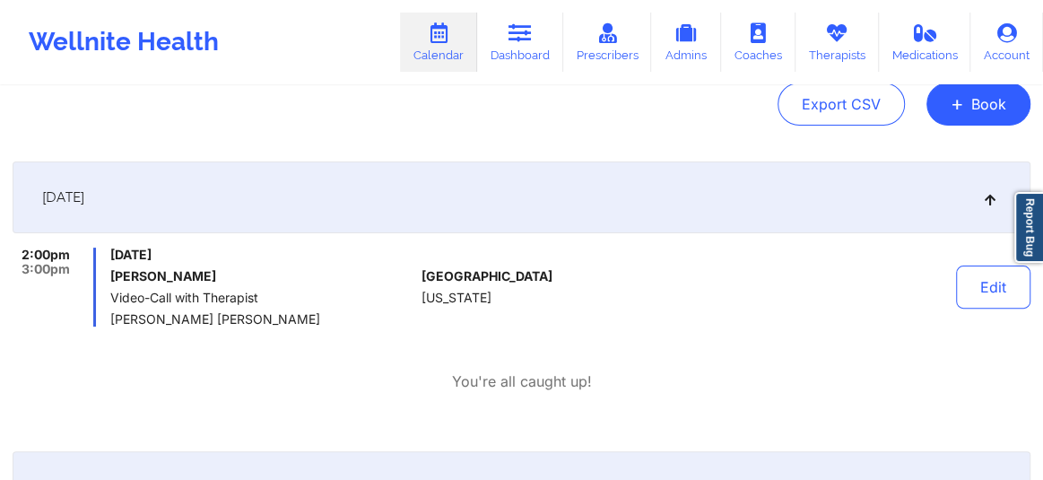
scroll to position [189, 0]
